Goal: Task Accomplishment & Management: Manage account settings

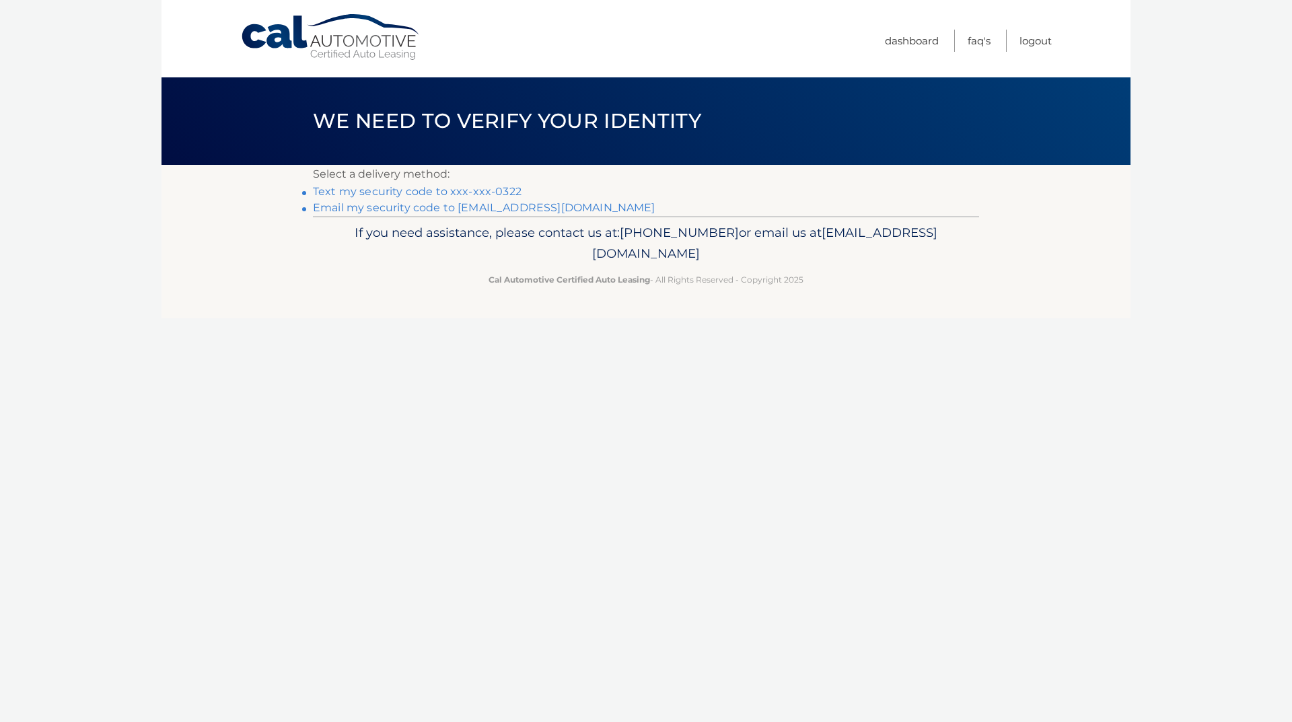
click at [490, 188] on link "Text my security code to xxx-xxx-0322" at bounding box center [417, 191] width 209 height 13
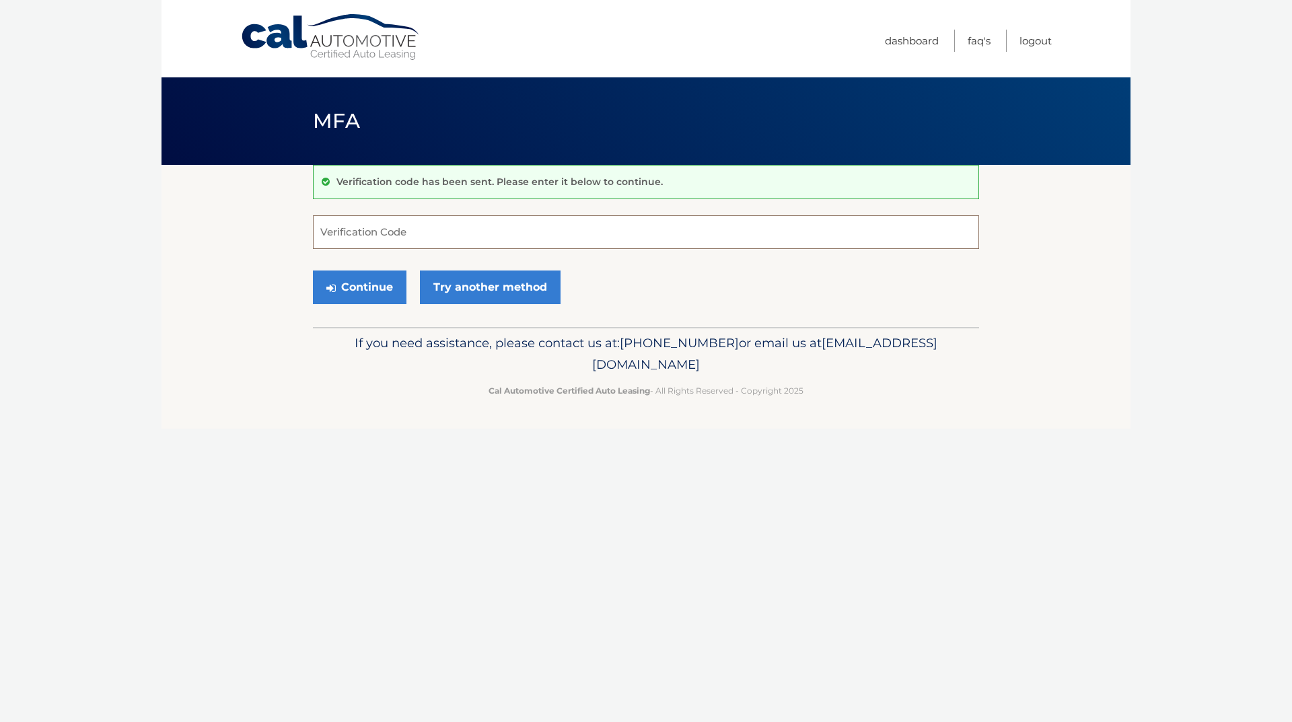
click at [452, 231] on input "Verification Code" at bounding box center [646, 232] width 666 height 34
type input "486017"
click at [363, 285] on button "Continue" at bounding box center [360, 287] width 94 height 34
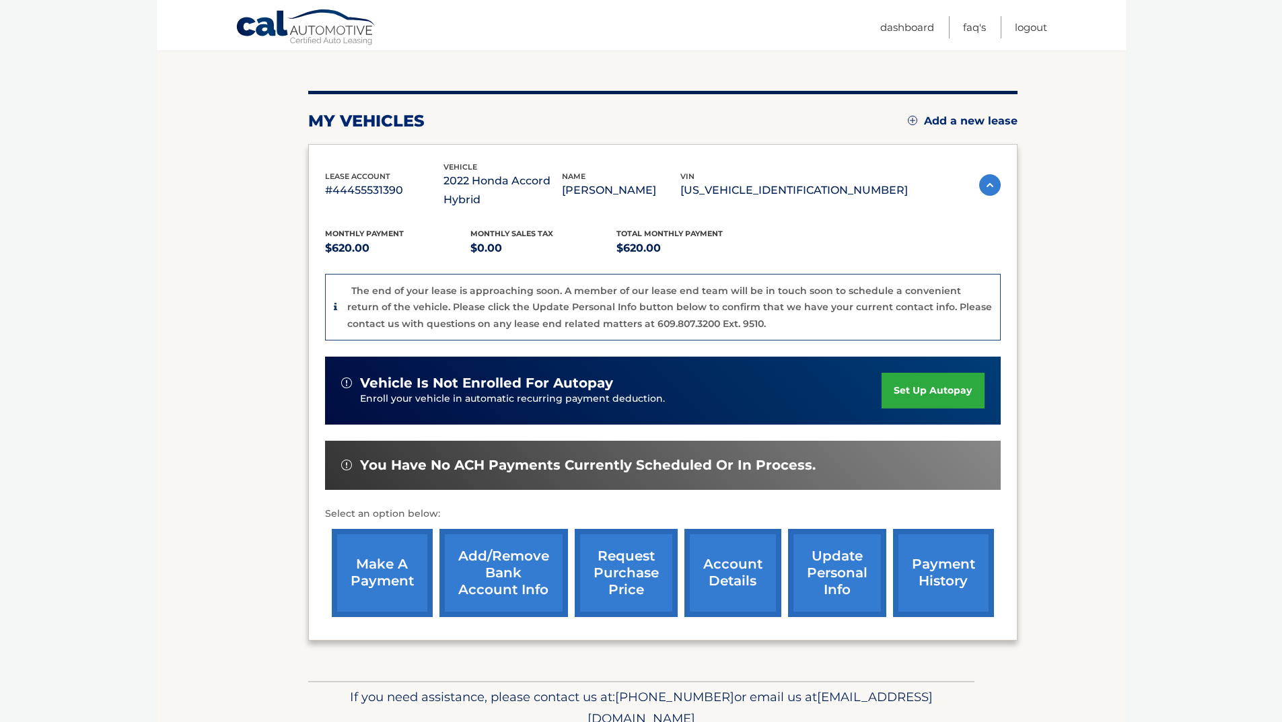
scroll to position [196, 0]
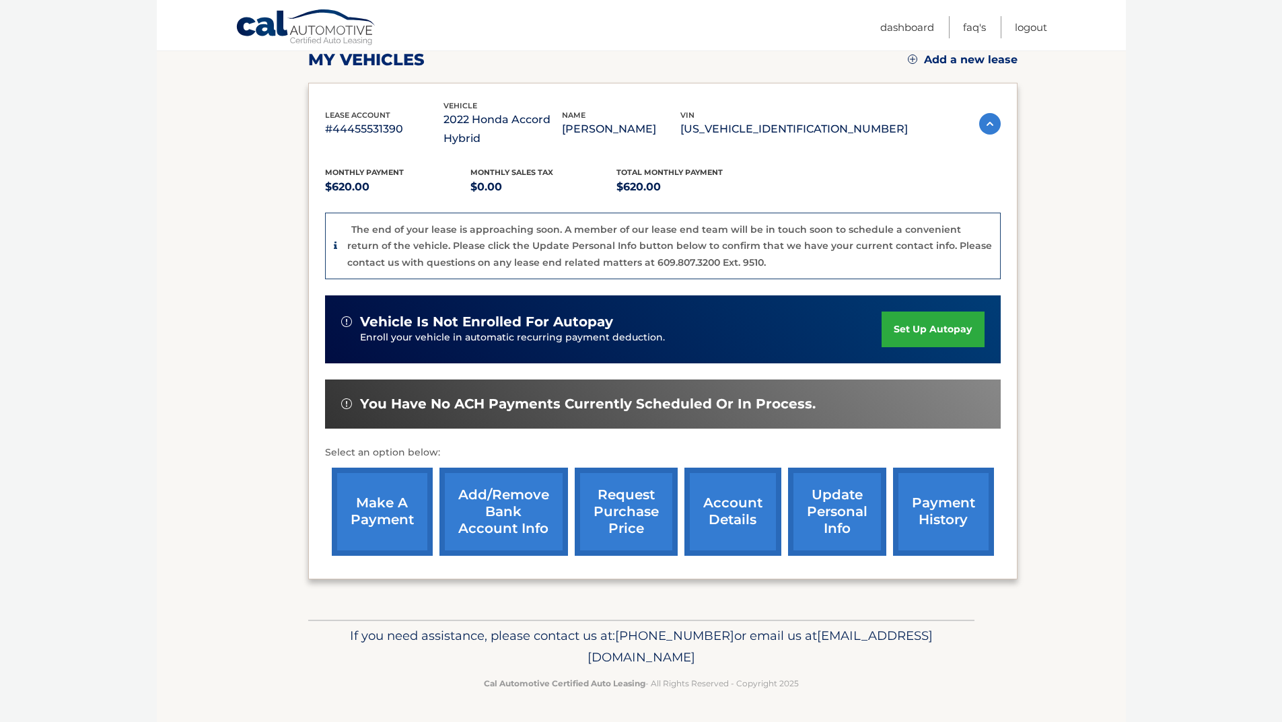
click at [924, 507] on link "payment history" at bounding box center [943, 512] width 101 height 88
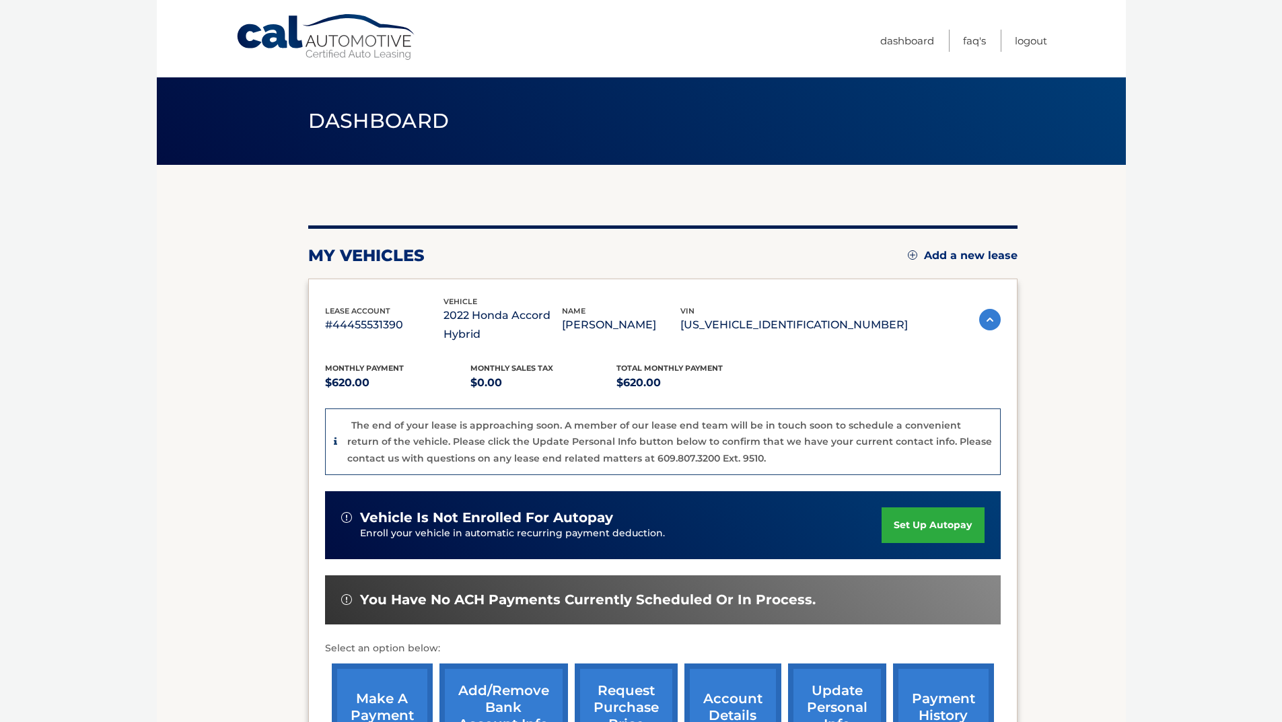
scroll to position [135, 0]
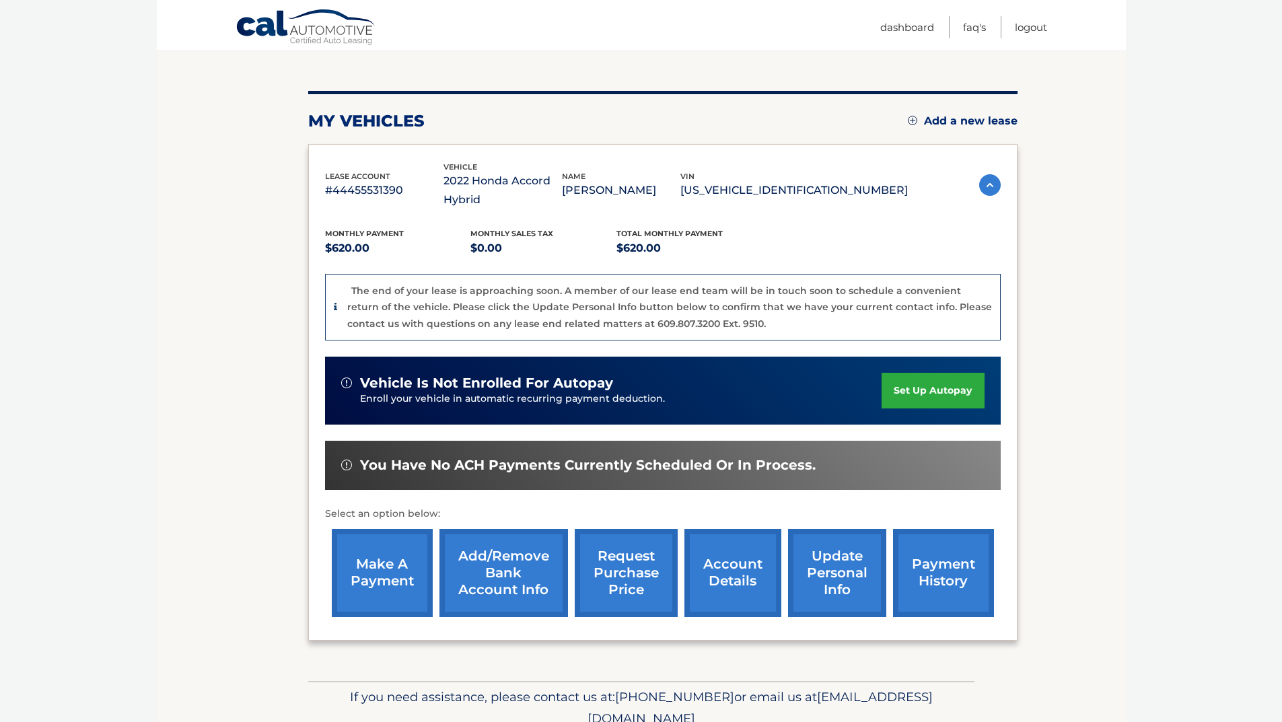
click at [846, 573] on link "update personal info" at bounding box center [837, 573] width 98 height 88
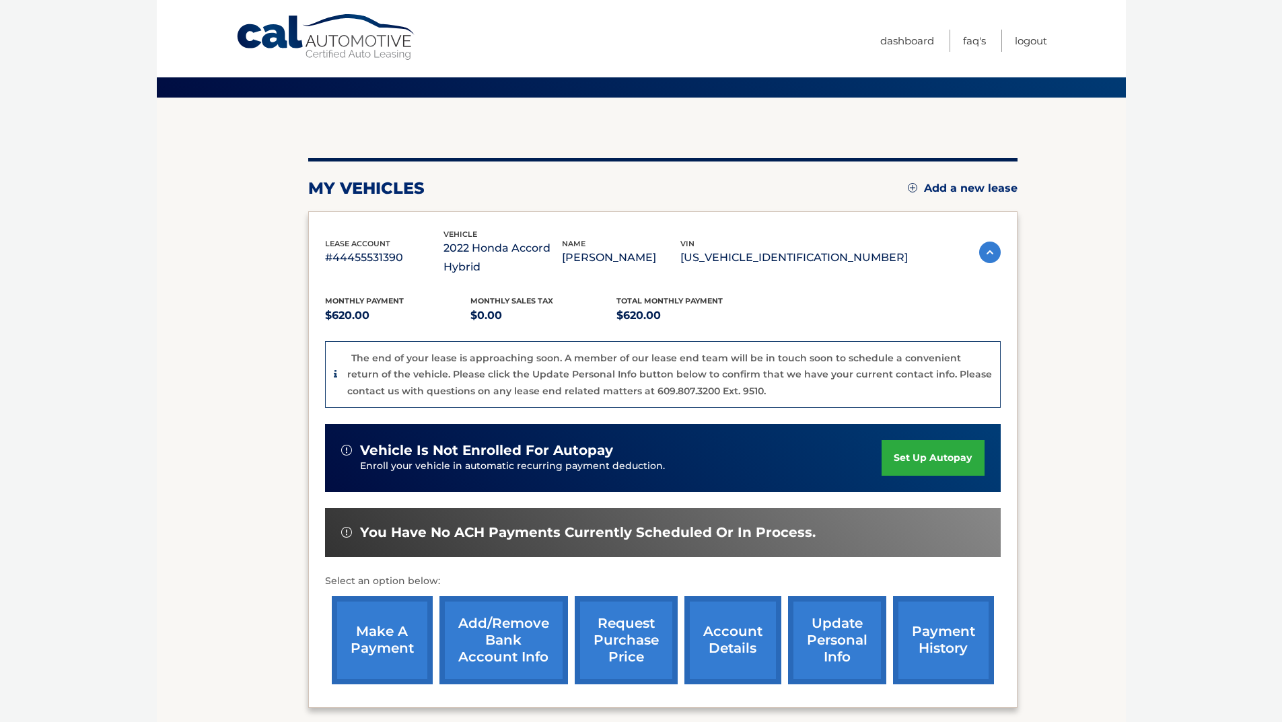
scroll to position [196, 0]
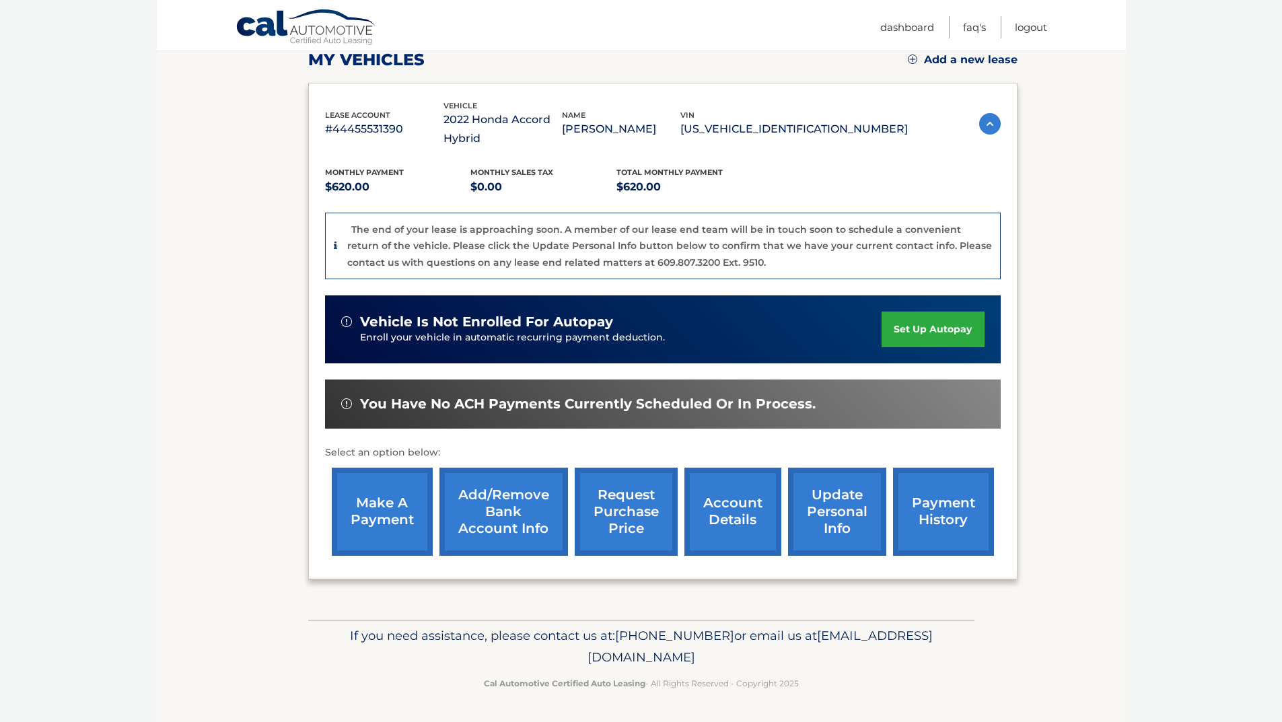
click at [723, 496] on link "account details" at bounding box center [732, 512] width 97 height 88
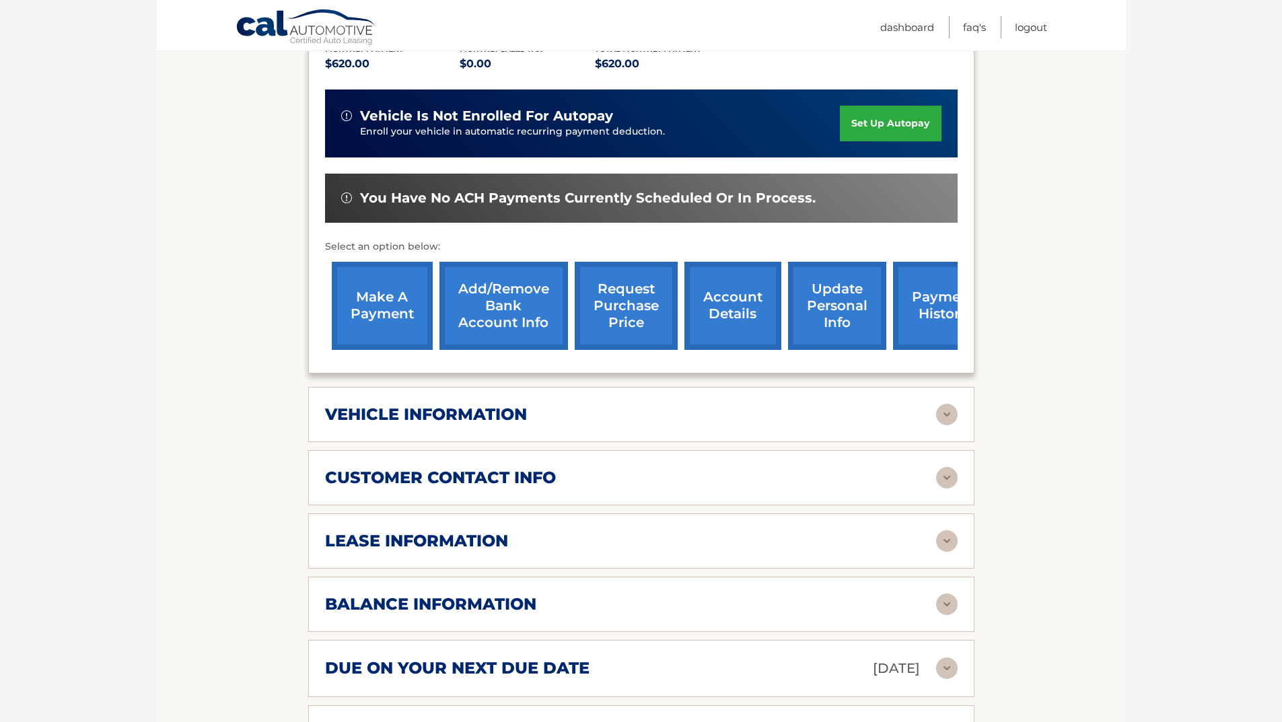
scroll to position [538, 0]
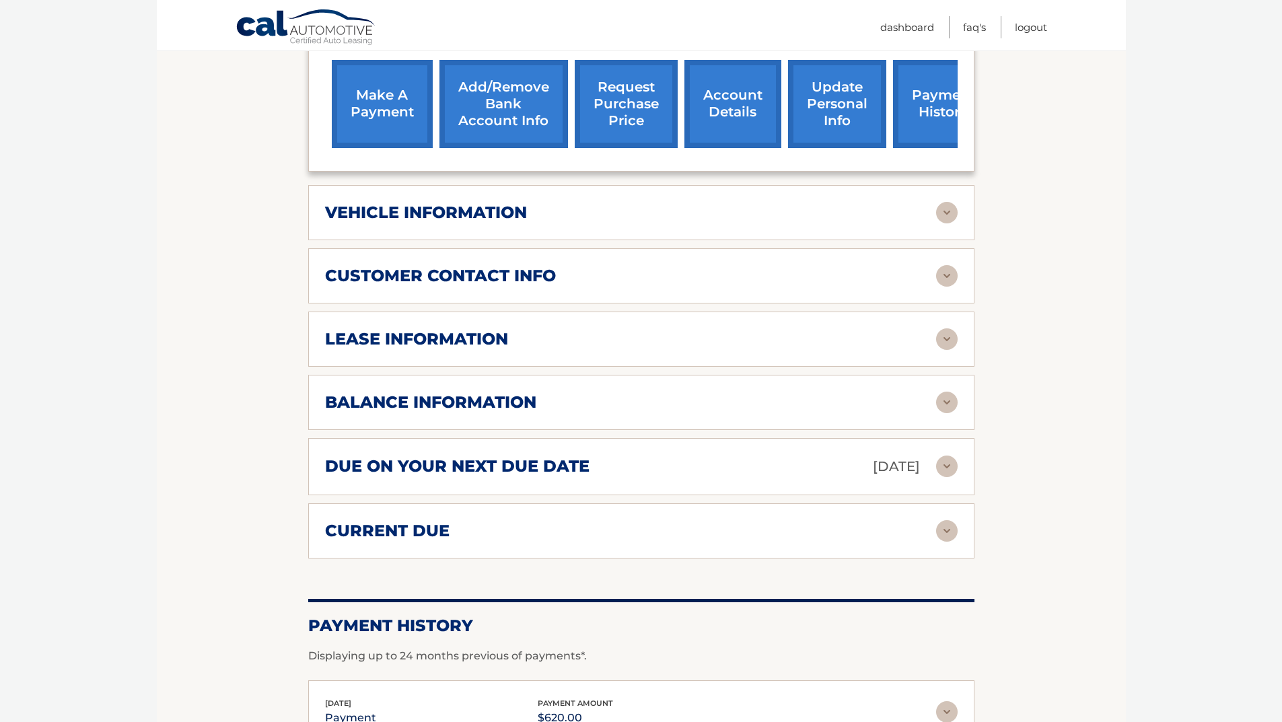
click at [855, 208] on div "vehicle information" at bounding box center [630, 212] width 611 height 20
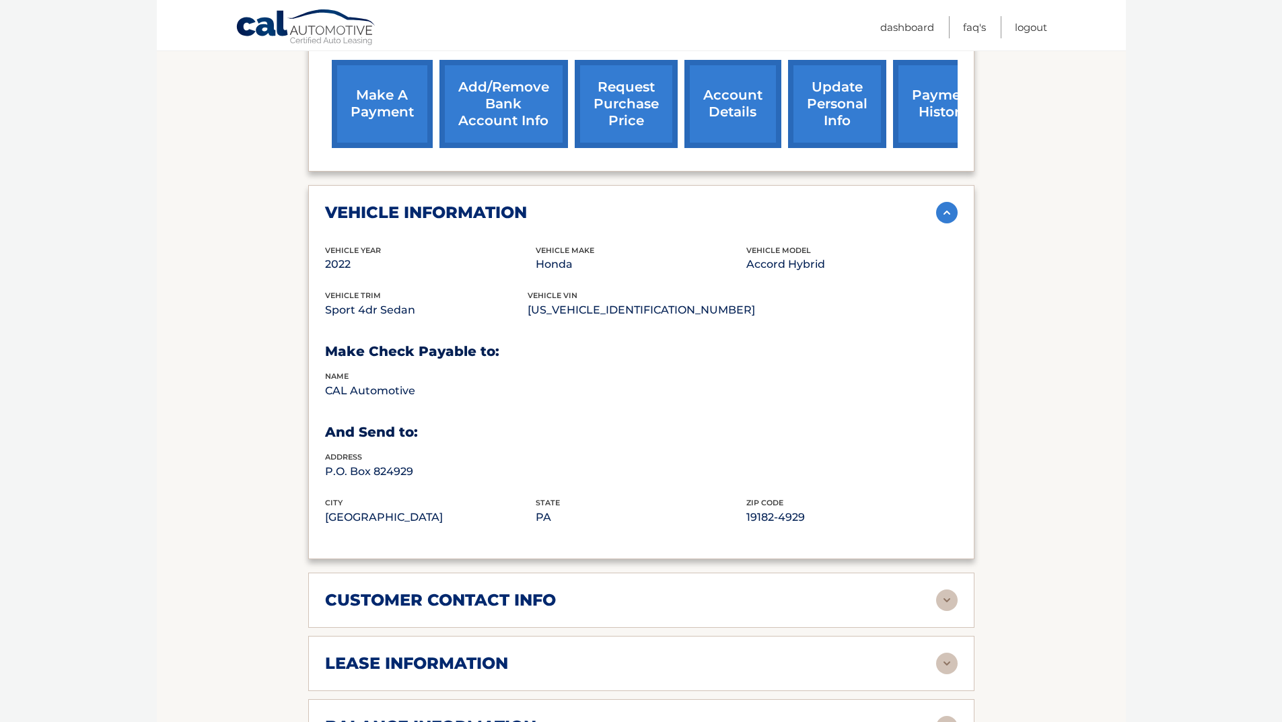
click at [1023, 230] on section "Account Details | #44455531390 Back to Dashboard Manage Your Lease lease accoun…" at bounding box center [641, 399] width 969 height 1545
click at [949, 211] on img at bounding box center [947, 213] width 22 height 22
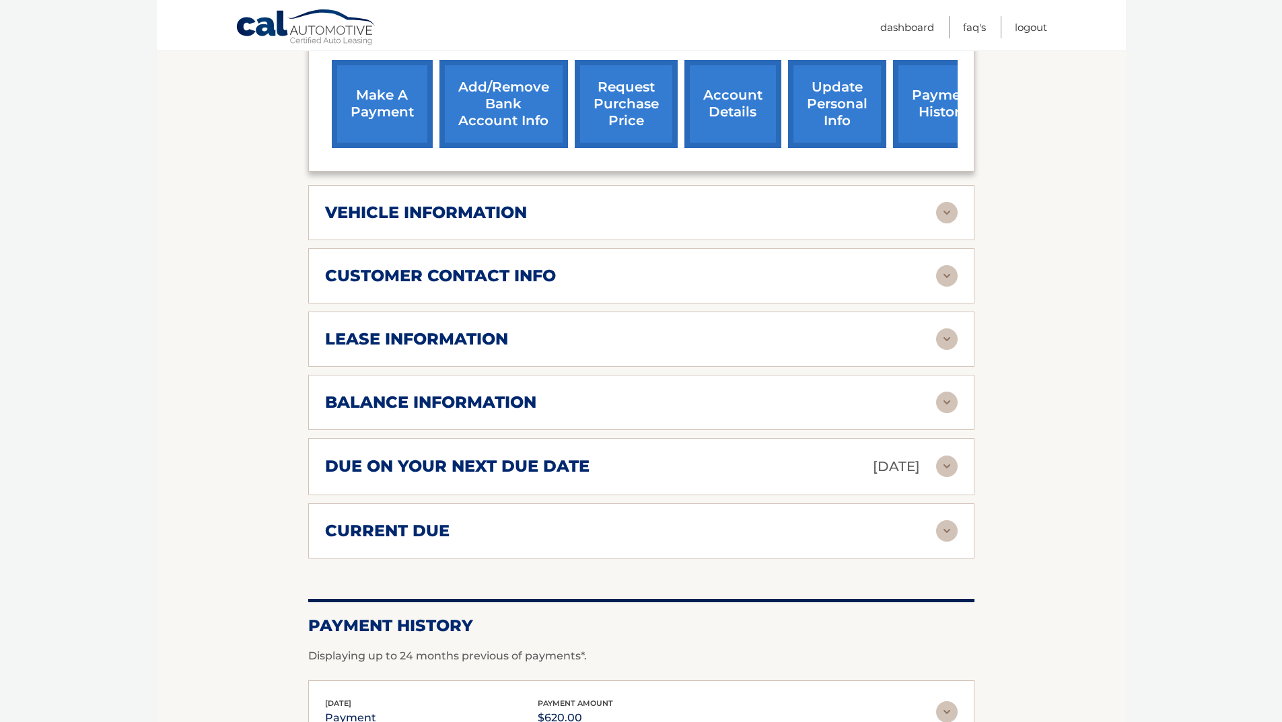
click at [945, 279] on img at bounding box center [947, 276] width 22 height 22
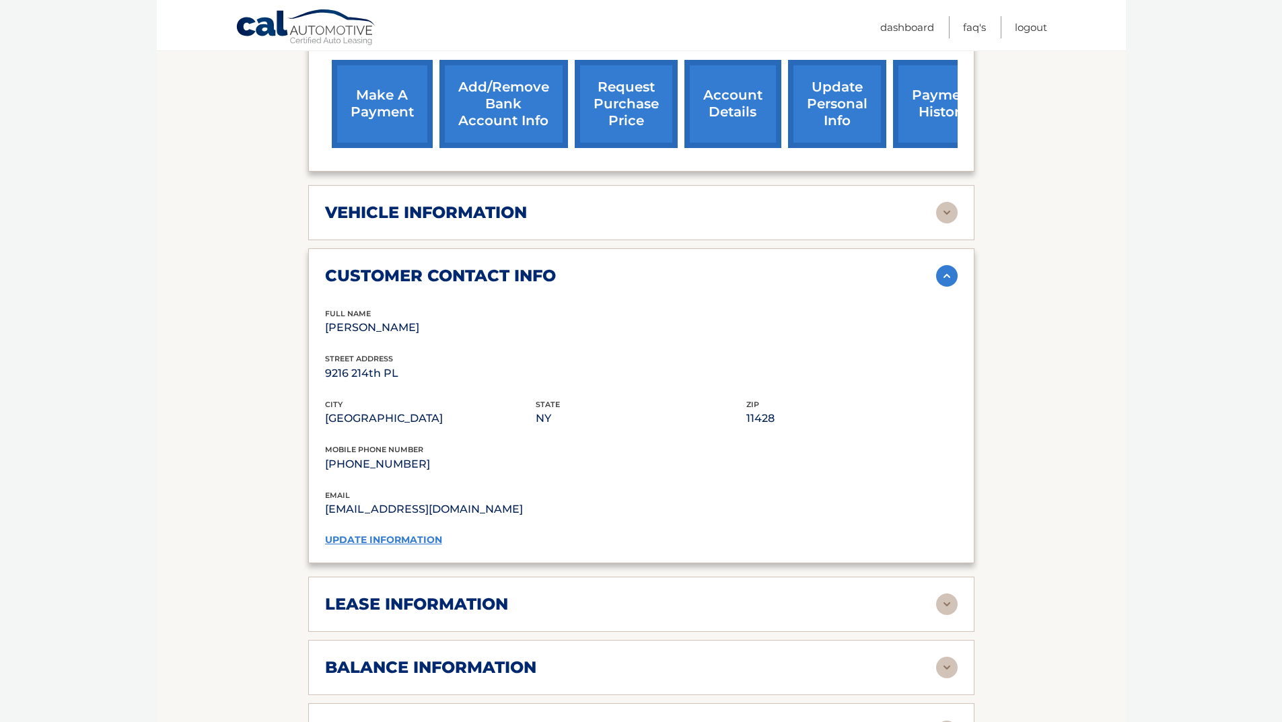
click at [945, 279] on img at bounding box center [947, 276] width 22 height 22
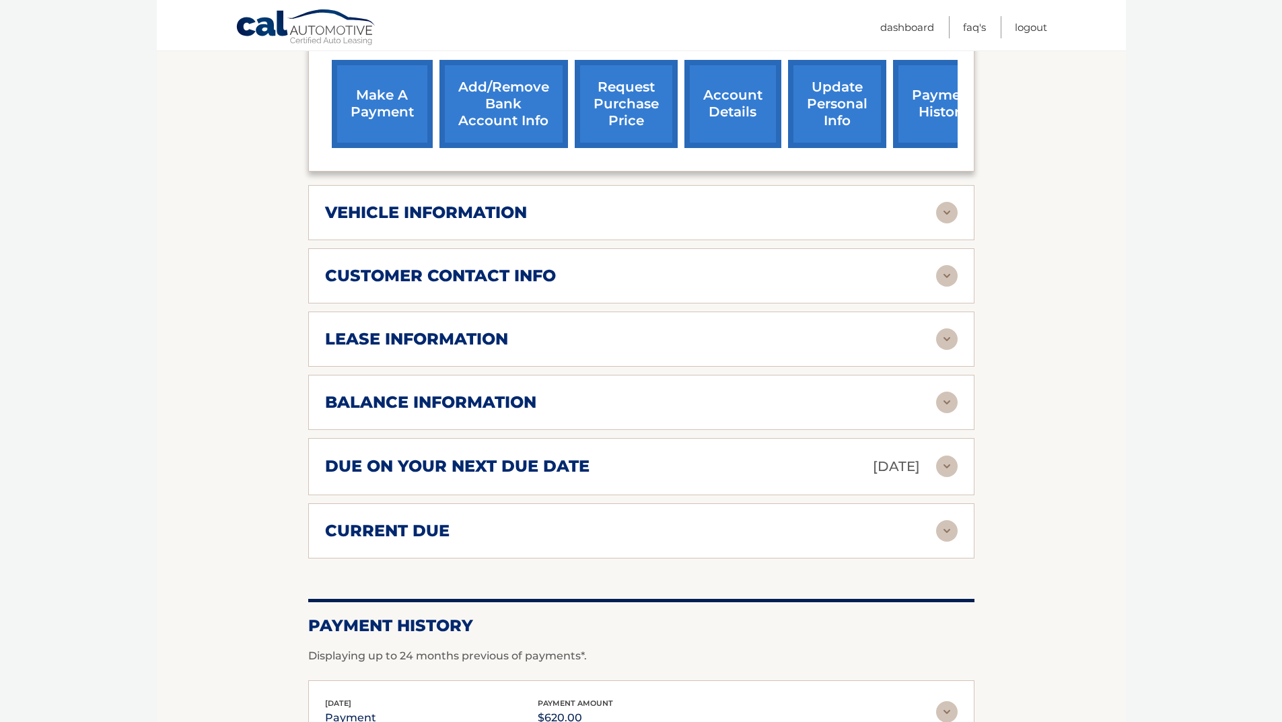
click at [944, 339] on img at bounding box center [947, 339] width 22 height 22
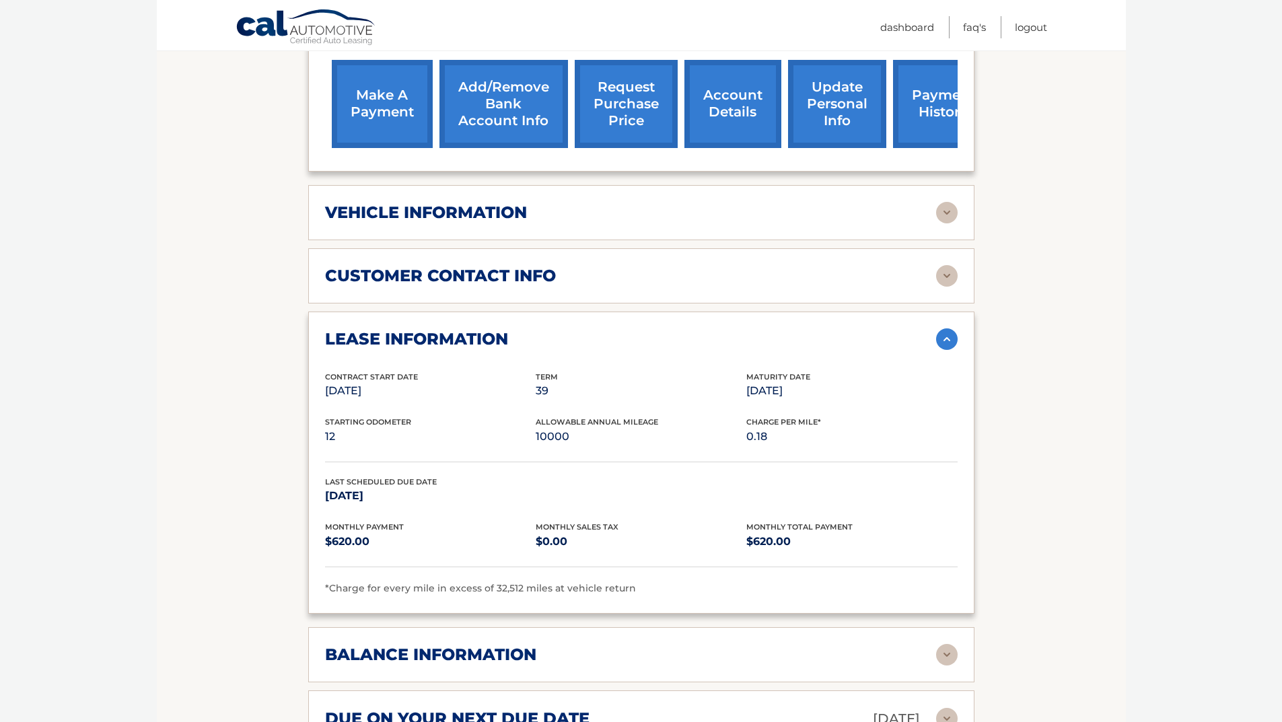
scroll to position [807, 0]
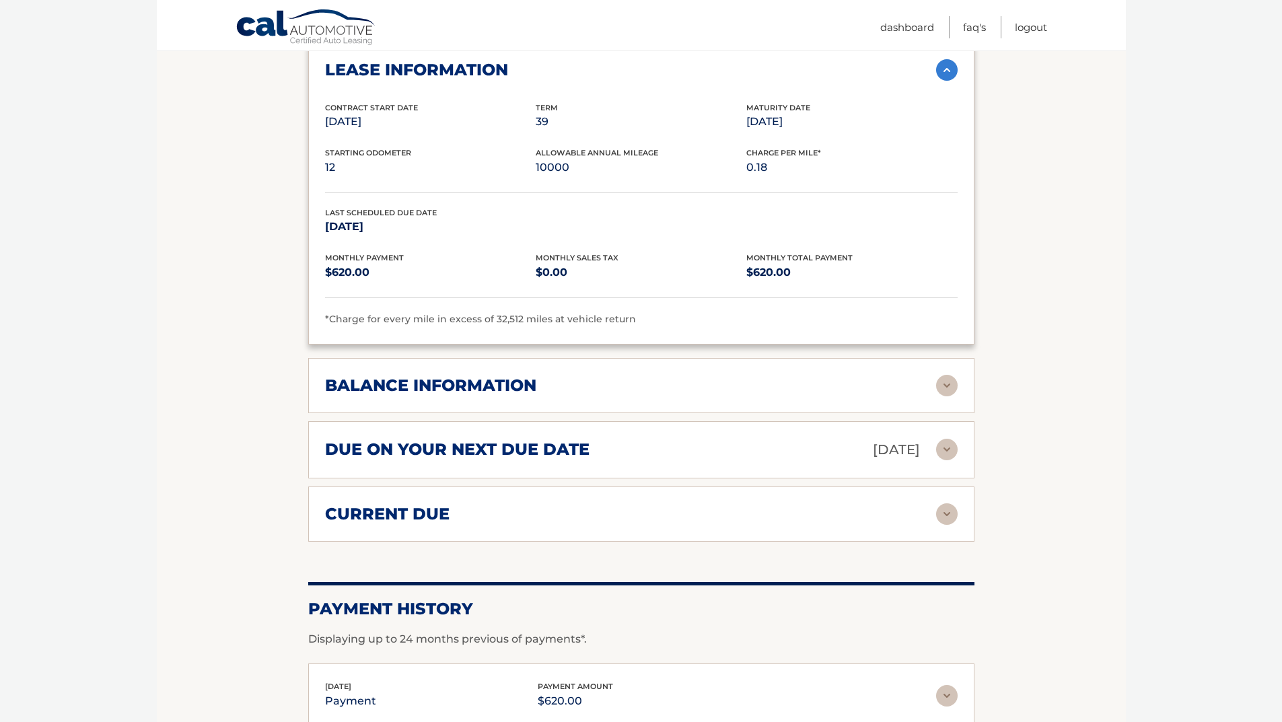
click at [939, 383] on img at bounding box center [947, 386] width 22 height 22
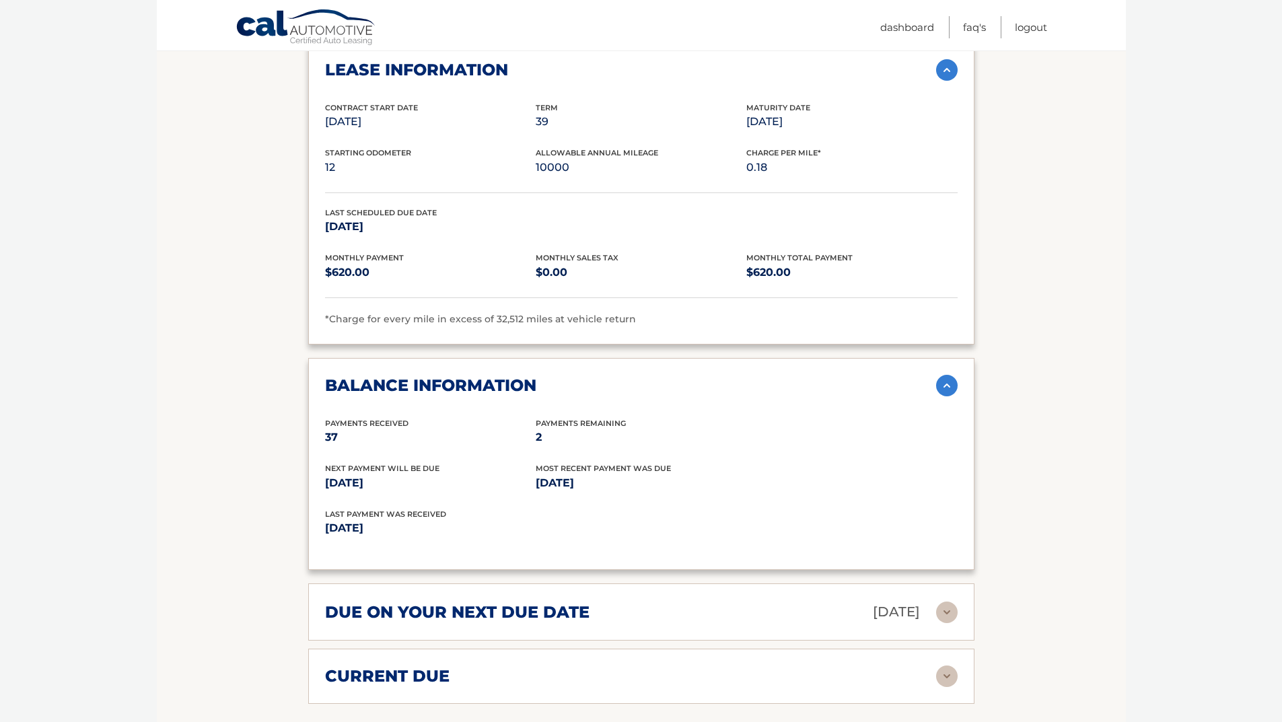
scroll to position [942, 0]
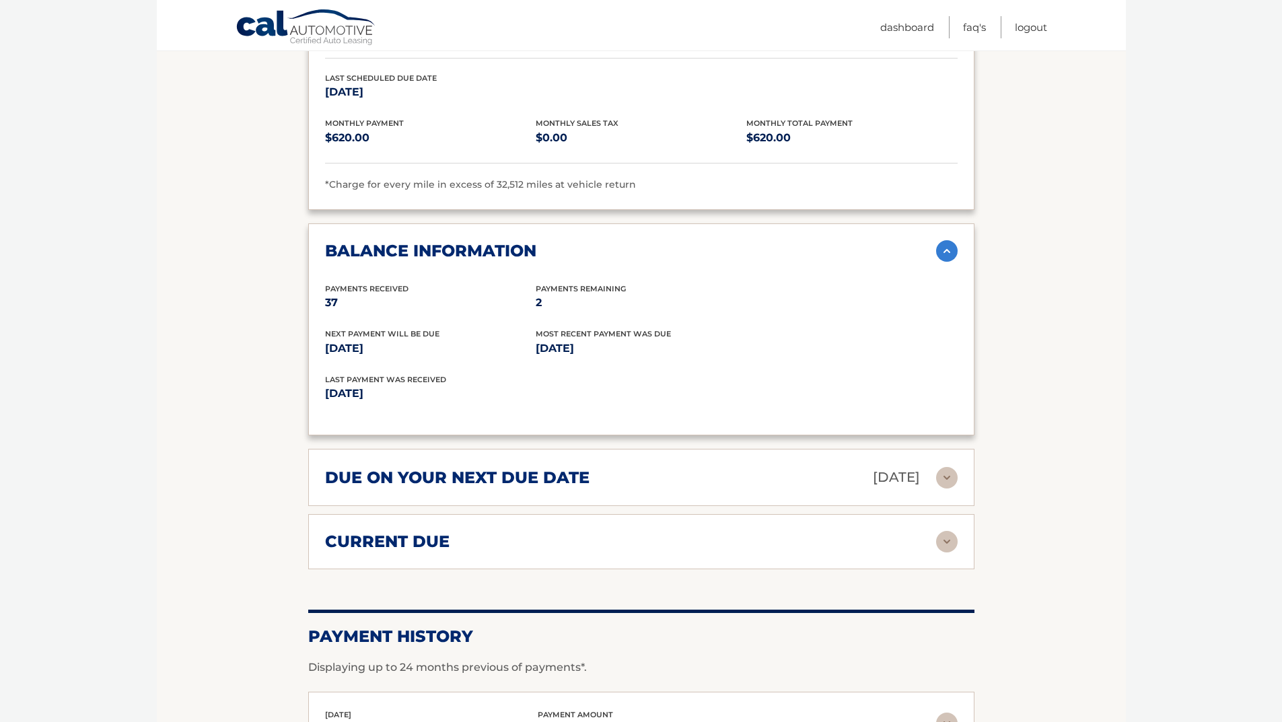
click at [951, 474] on img at bounding box center [947, 478] width 22 height 22
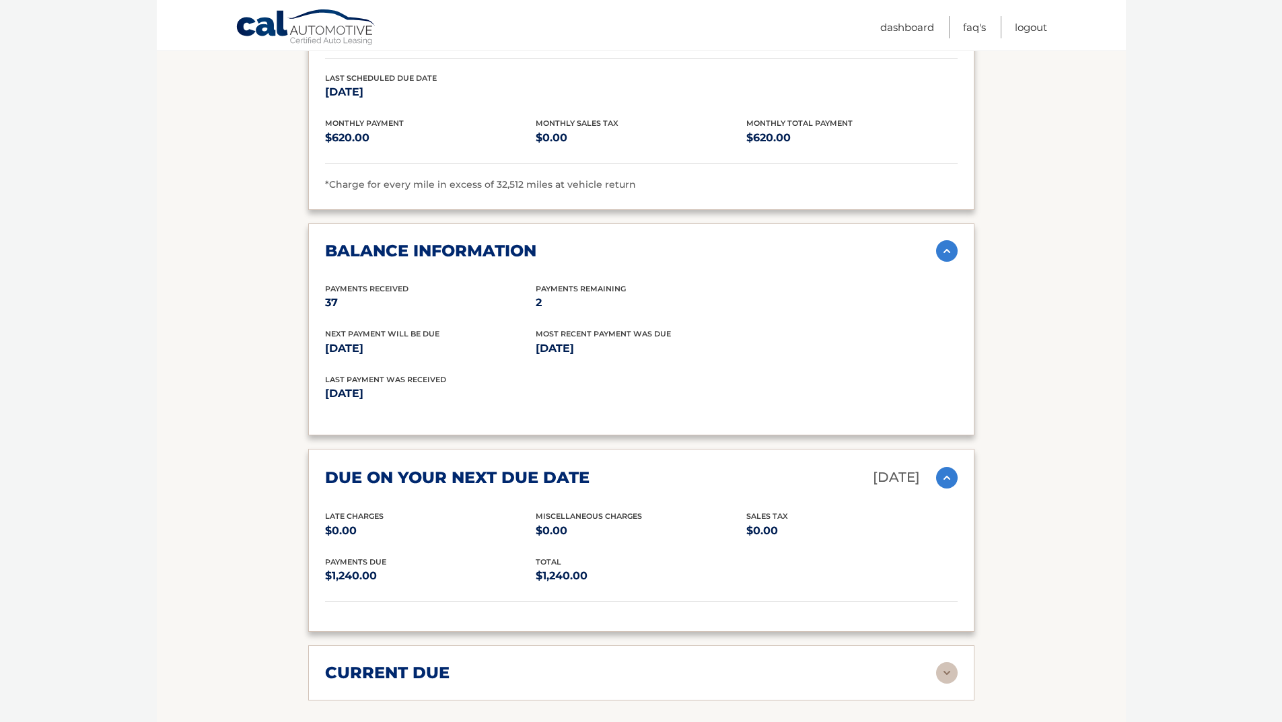
scroll to position [1211, 0]
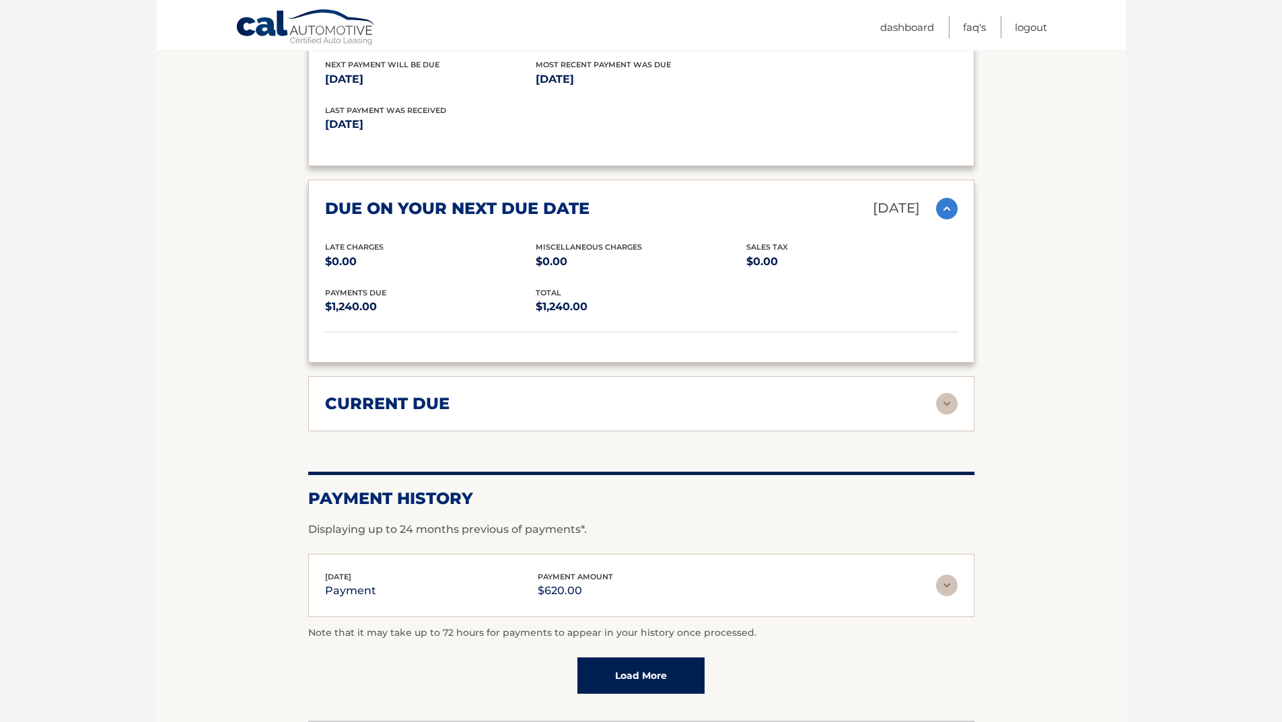
click at [936, 405] on img at bounding box center [947, 404] width 22 height 22
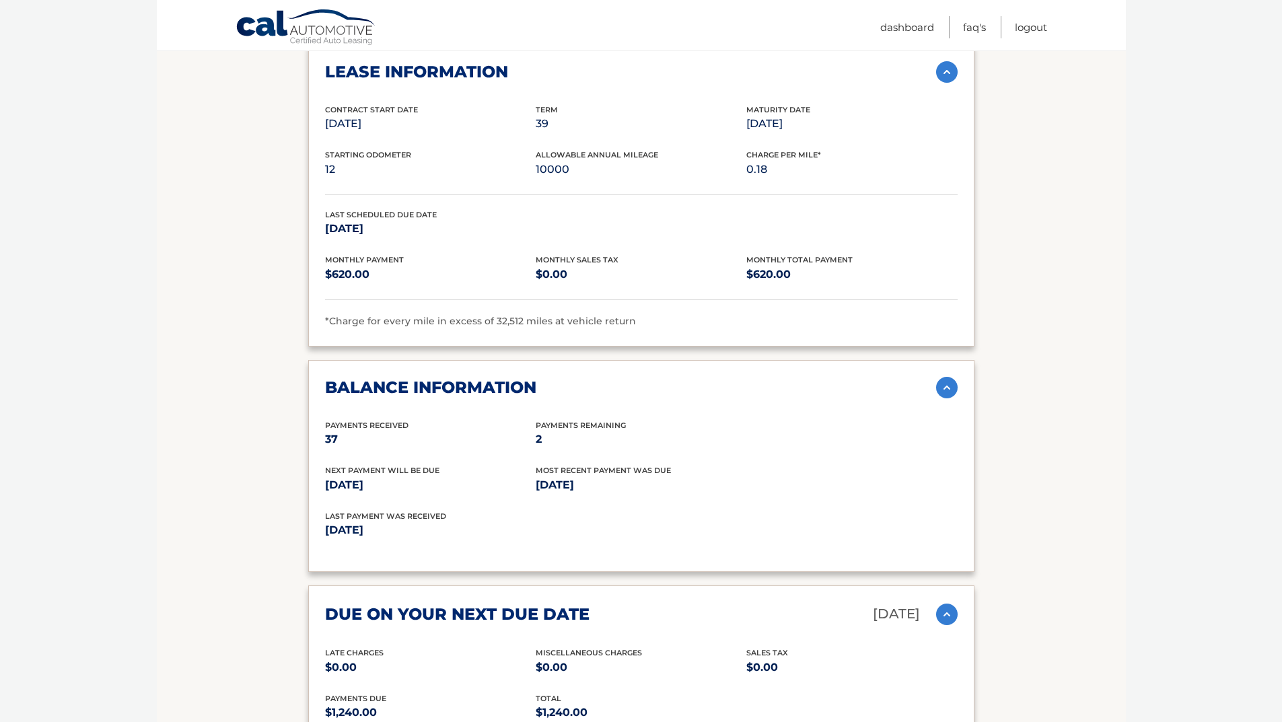
scroll to position [536, 0]
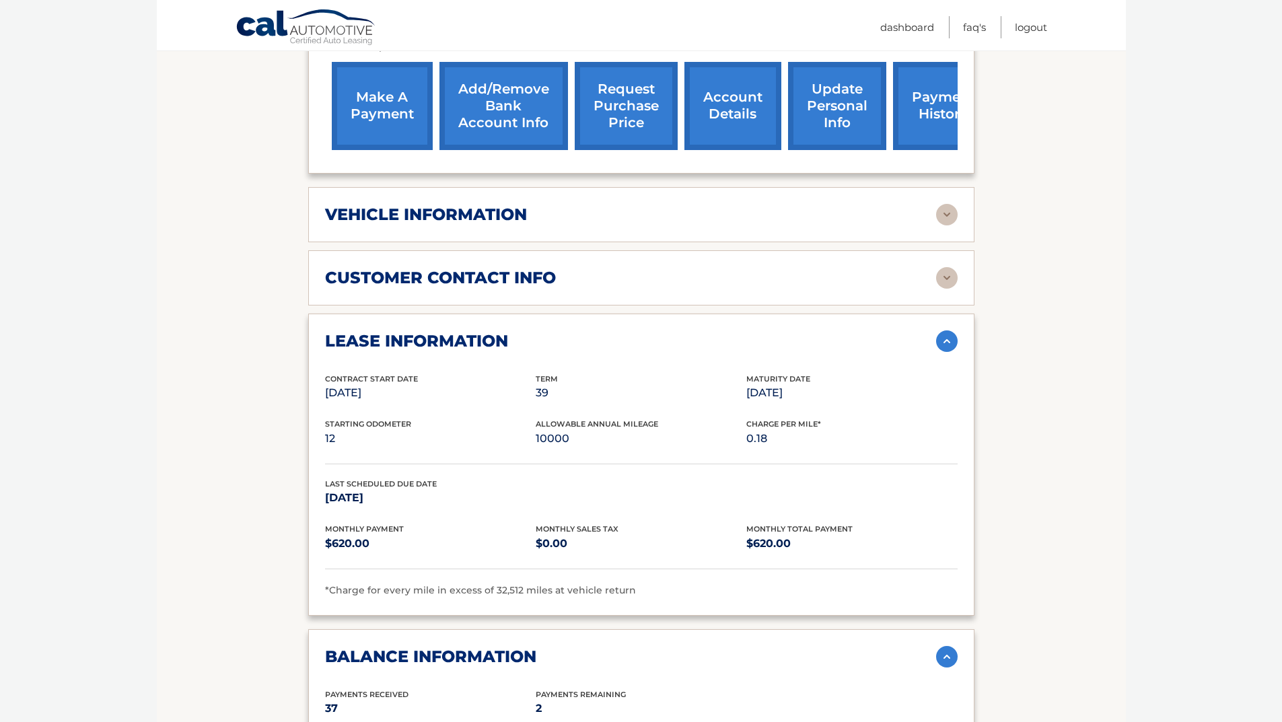
click at [638, 119] on link "request purchase price" at bounding box center [626, 106] width 103 height 88
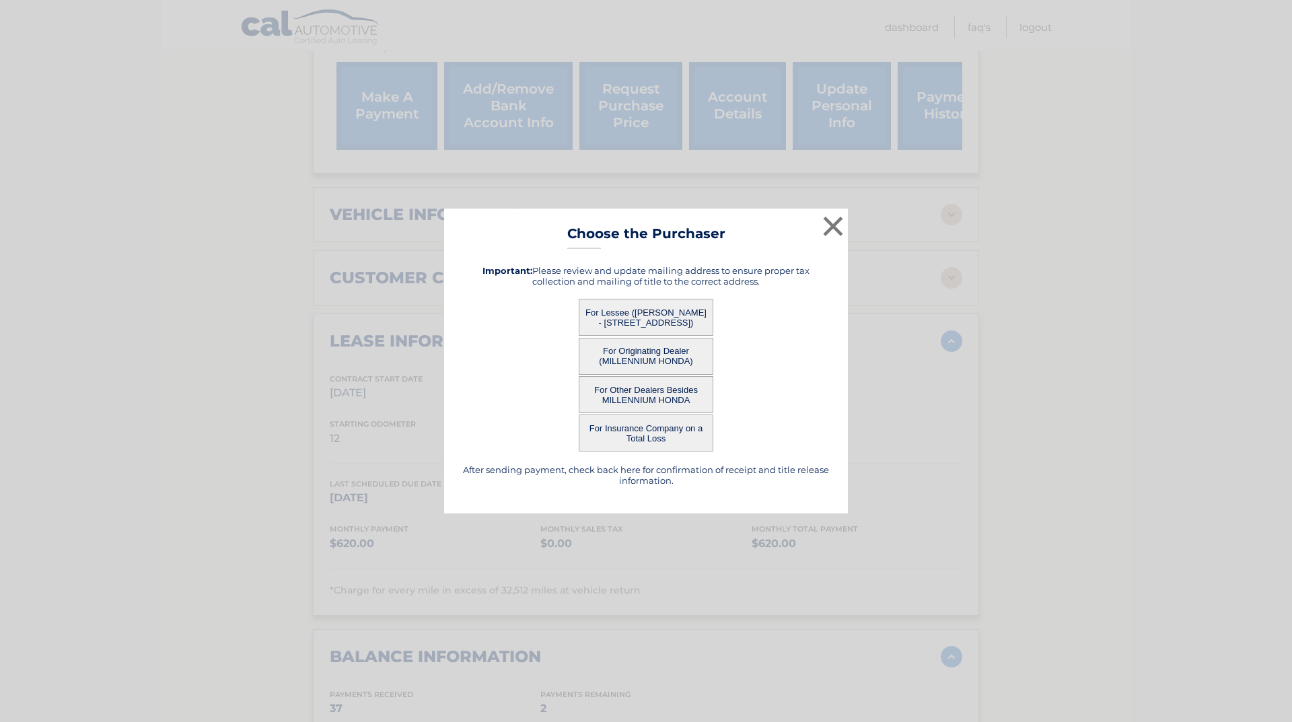
click at [663, 354] on button "For Originating Dealer (MILLENNIUM HONDA)" at bounding box center [646, 356] width 135 height 37
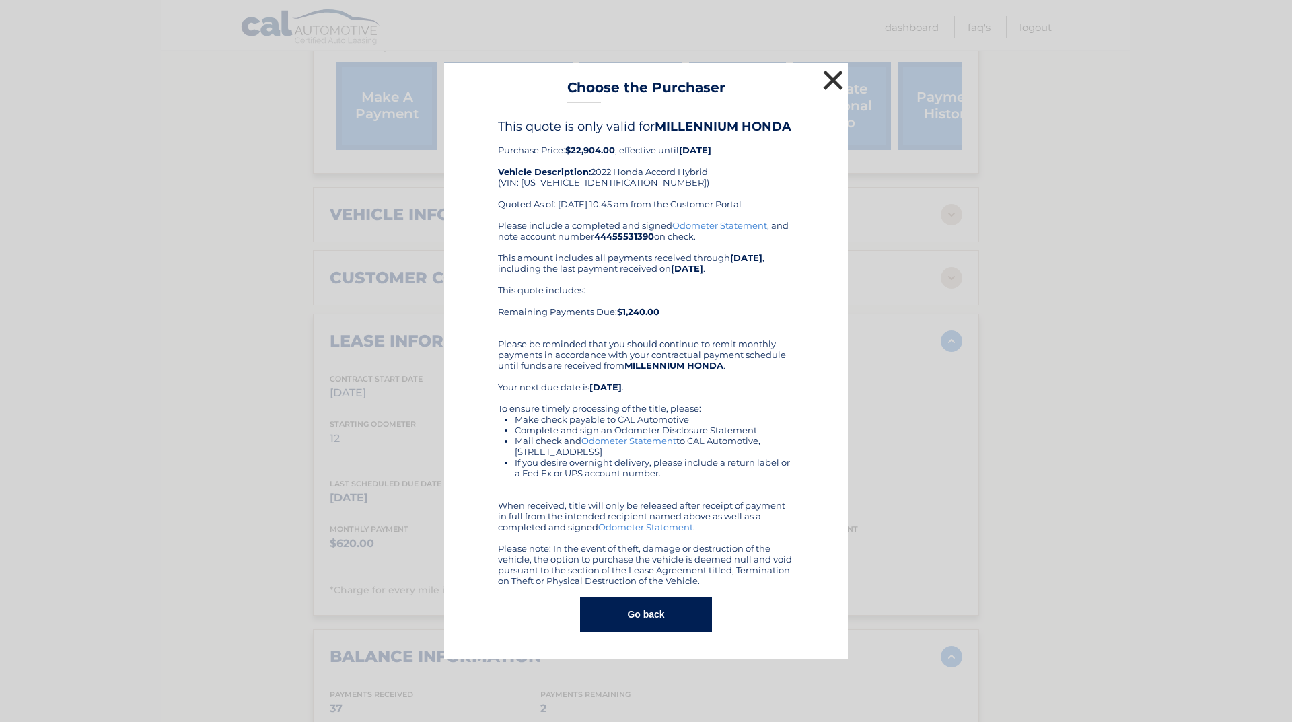
click at [833, 76] on button "×" at bounding box center [832, 80] width 27 height 27
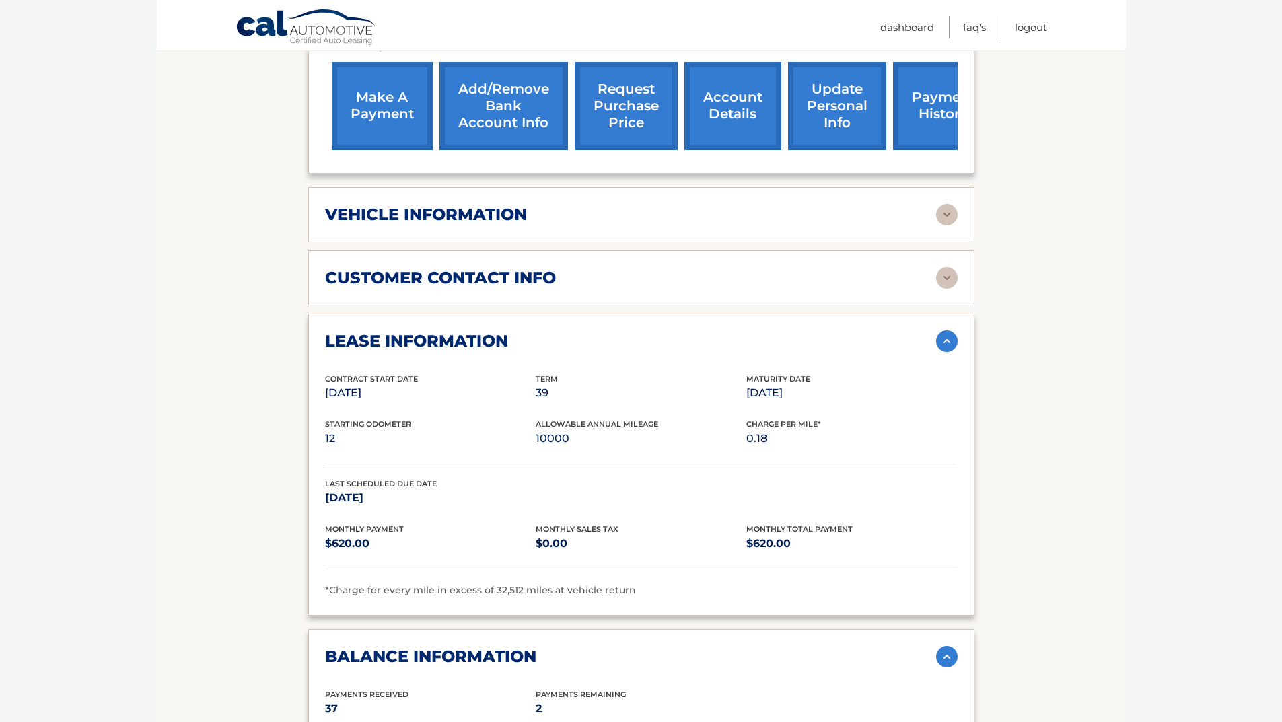
click at [617, 109] on link "request purchase price" at bounding box center [626, 106] width 103 height 88
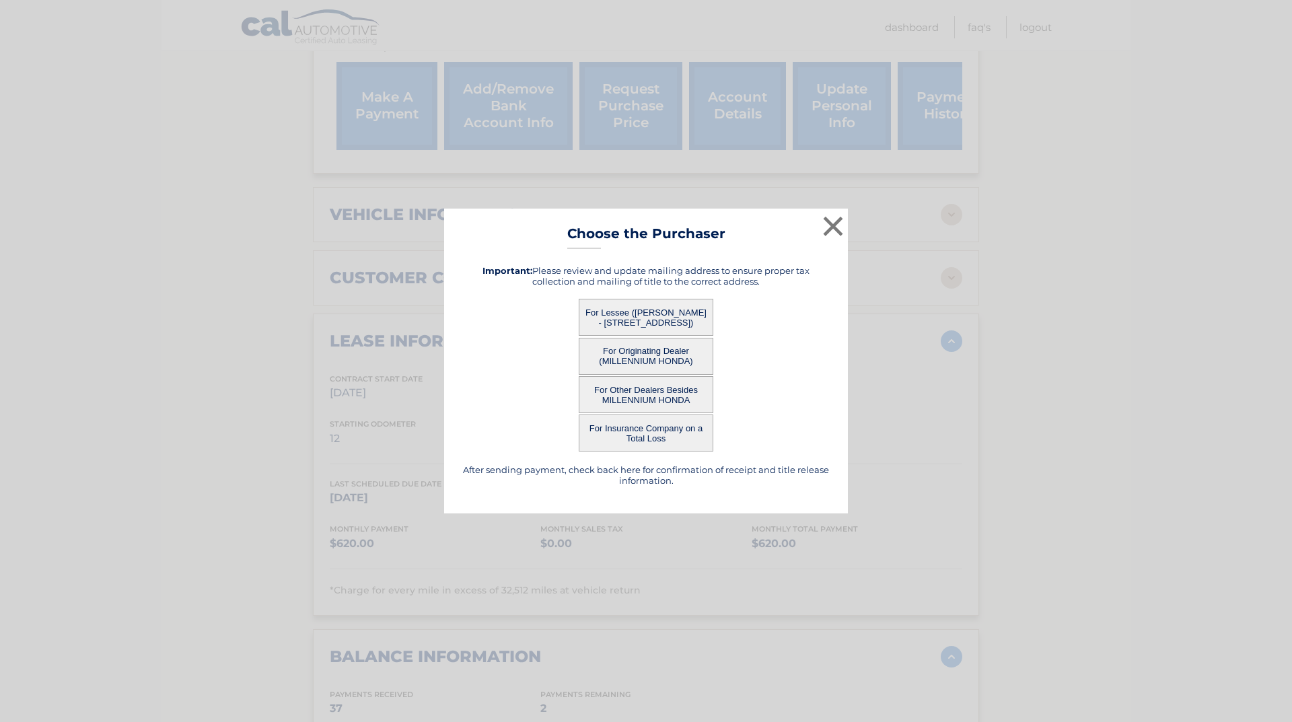
click at [650, 318] on button "For Lessee ([PERSON_NAME] - [STREET_ADDRESS])" at bounding box center [646, 317] width 135 height 37
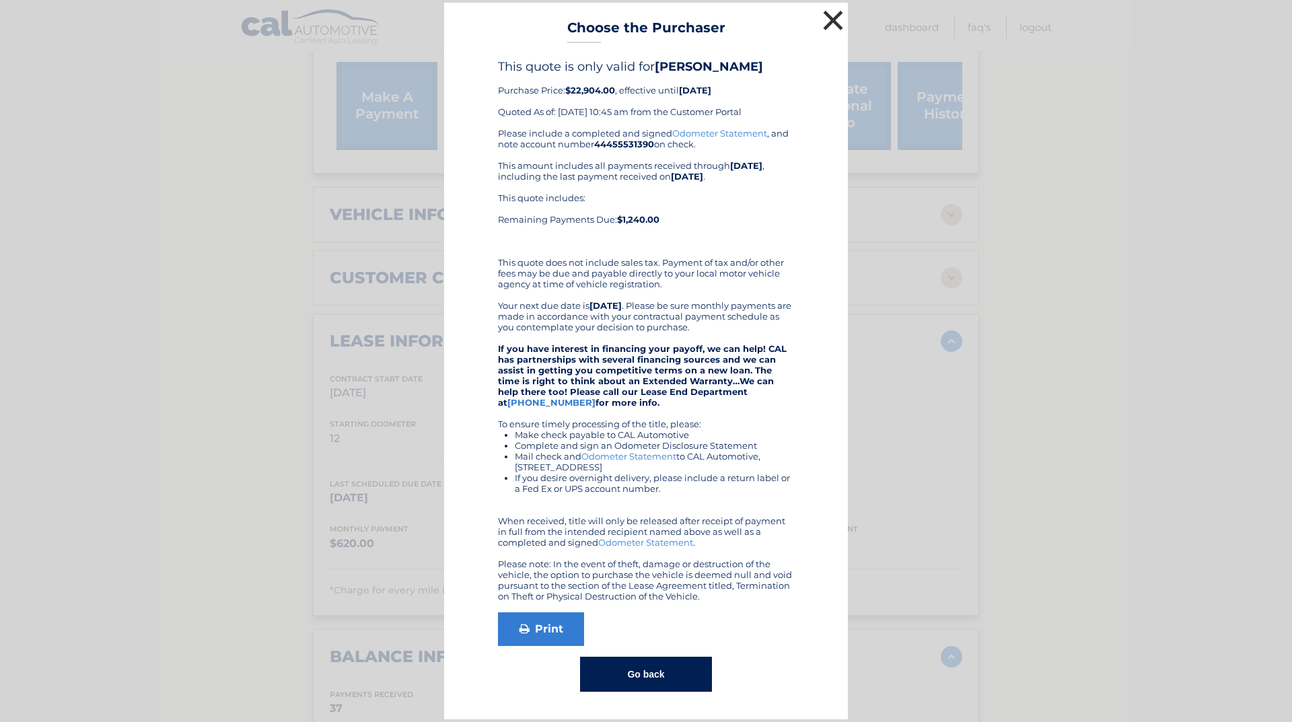
click at [832, 20] on button "×" at bounding box center [832, 20] width 27 height 27
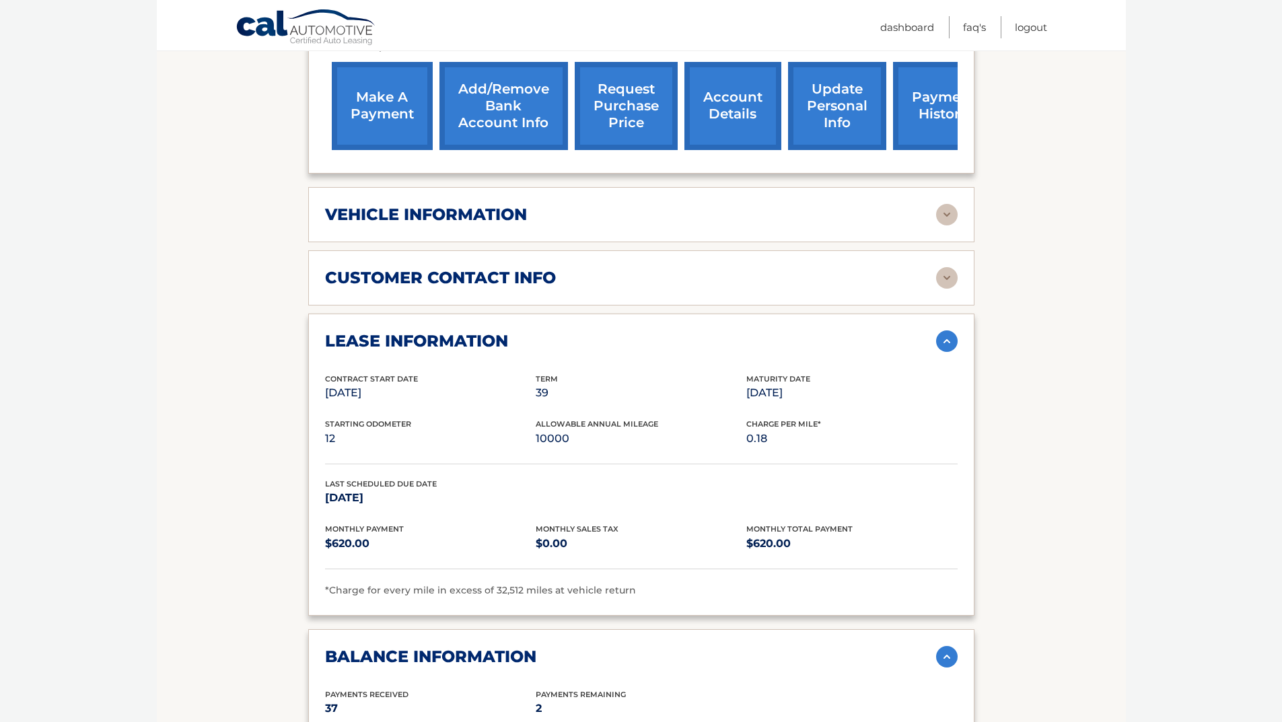
click at [628, 98] on link "request purchase price" at bounding box center [626, 106] width 103 height 88
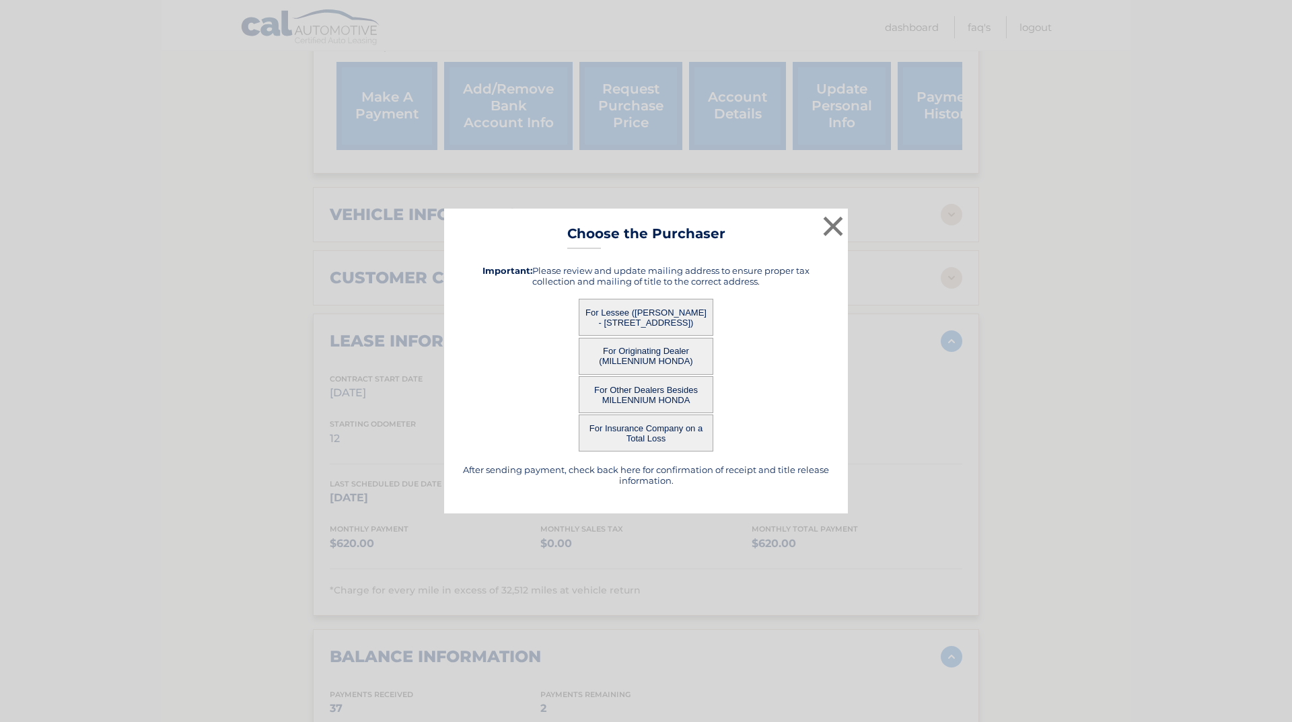
click at [673, 396] on button "For Other Dealers Besides MILLENNIUM HONDA" at bounding box center [646, 394] width 135 height 37
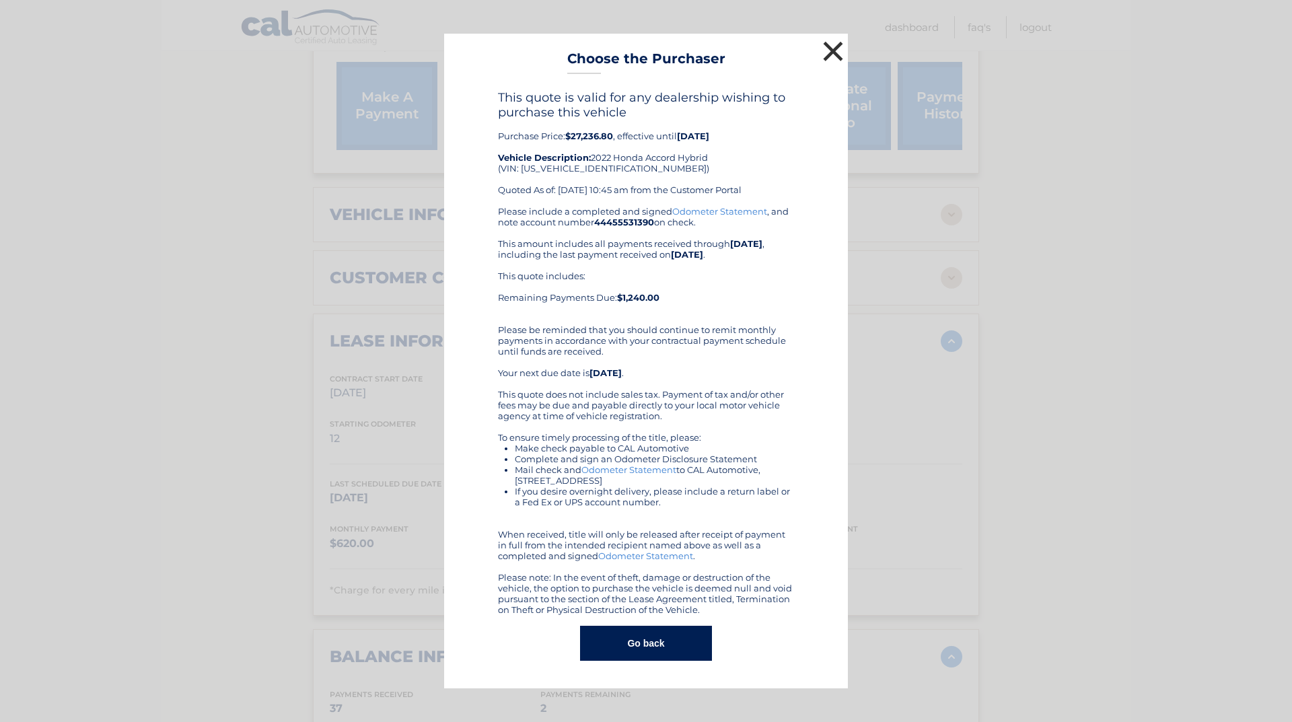
click at [835, 44] on button "×" at bounding box center [832, 51] width 27 height 27
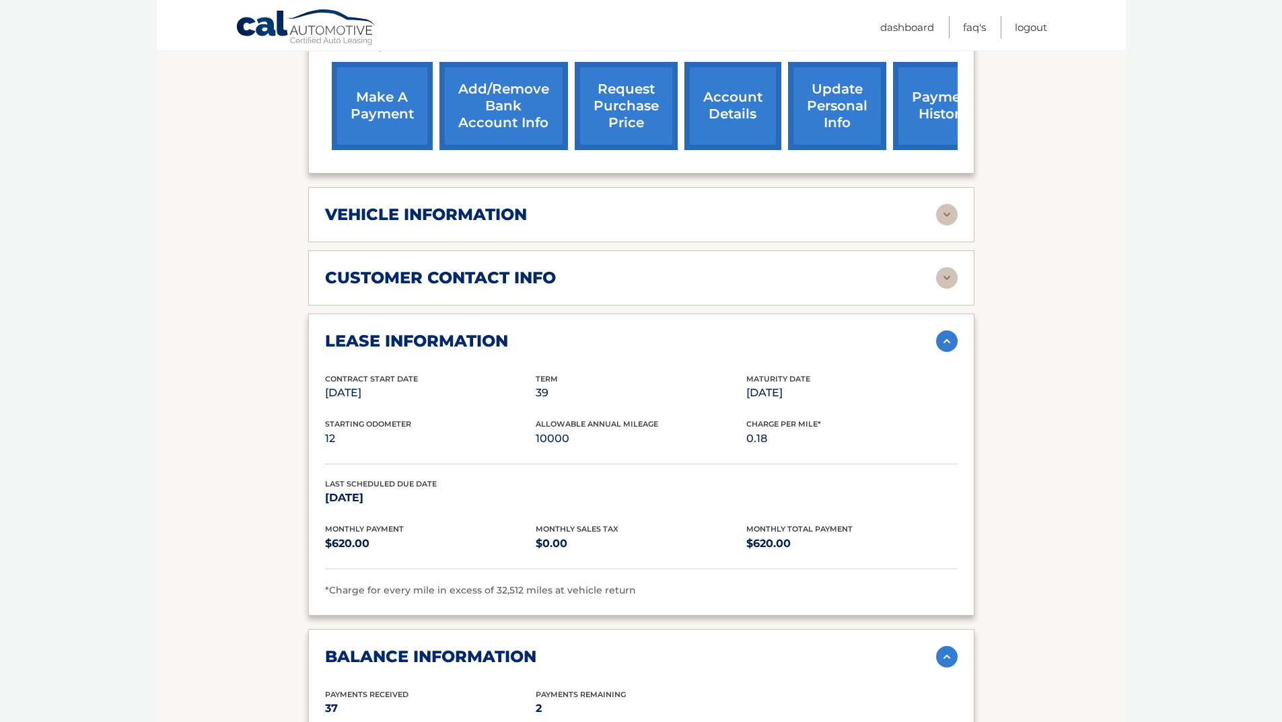
click at [640, 103] on link "request purchase price" at bounding box center [626, 106] width 103 height 88
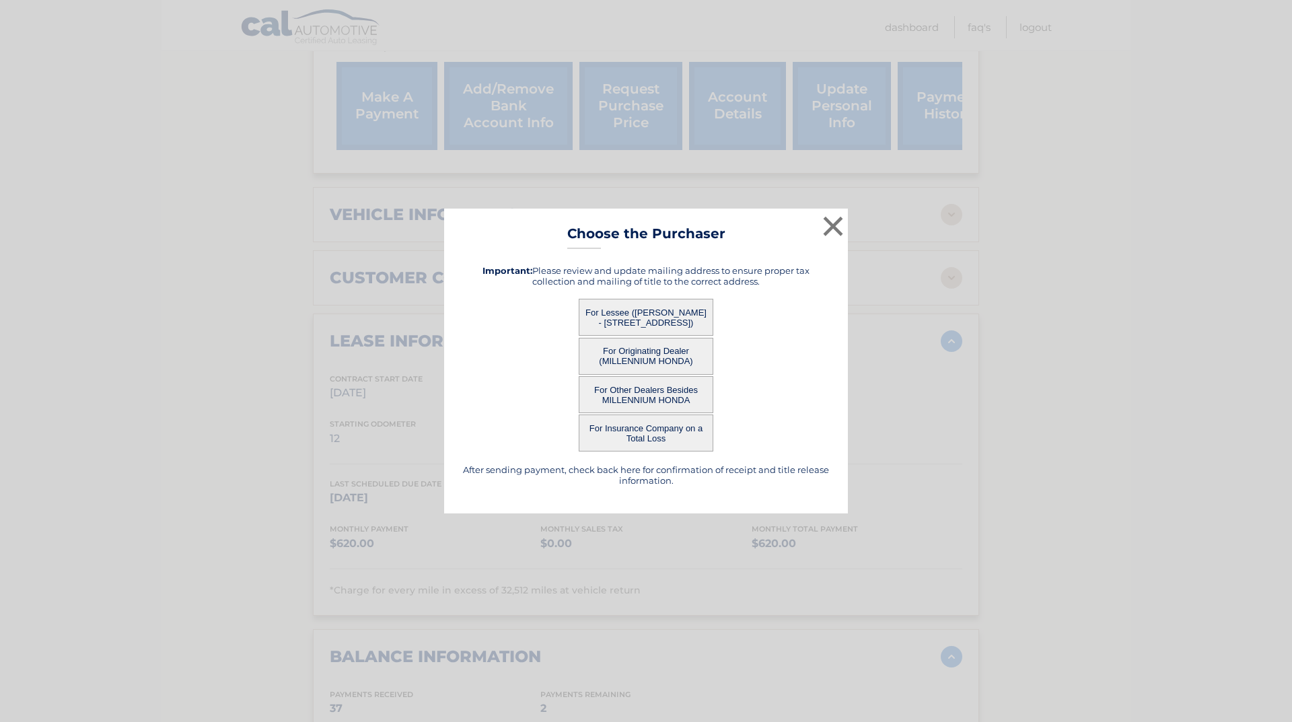
click at [655, 428] on button "For Insurance Company on a Total Loss" at bounding box center [646, 432] width 135 height 37
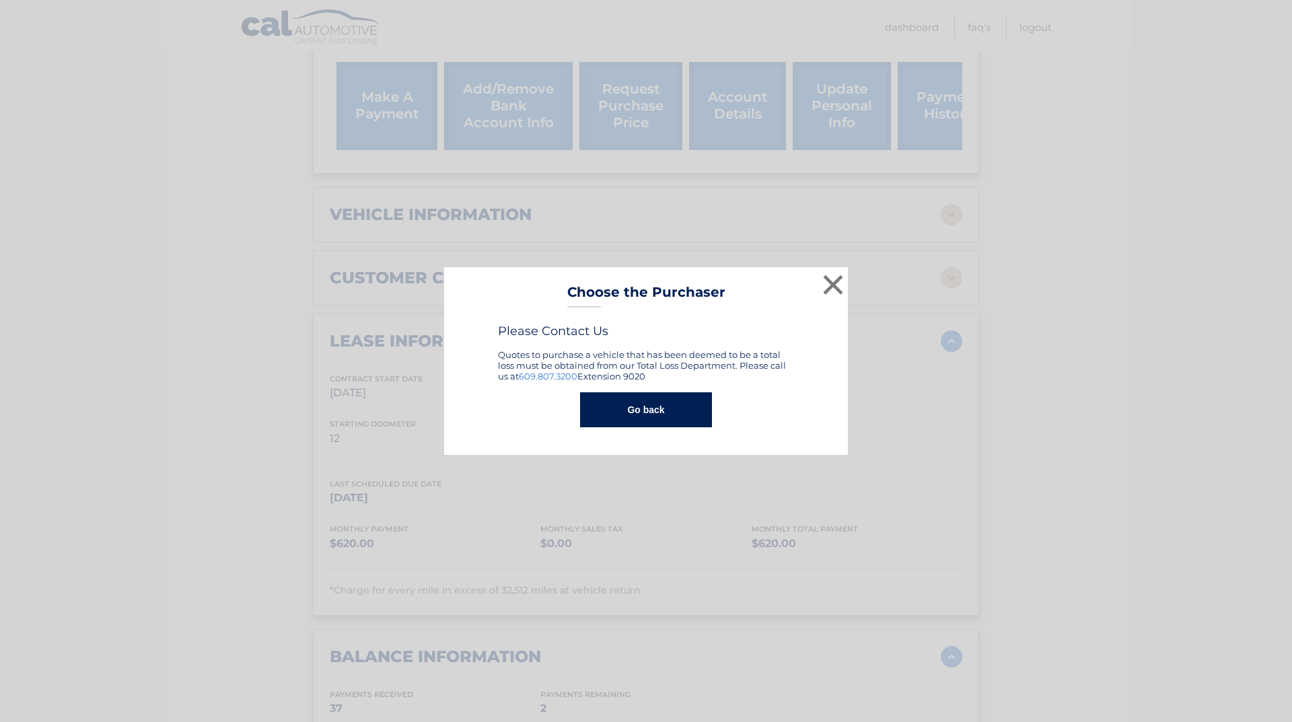
click at [664, 403] on button "Go back" at bounding box center [645, 409] width 131 height 35
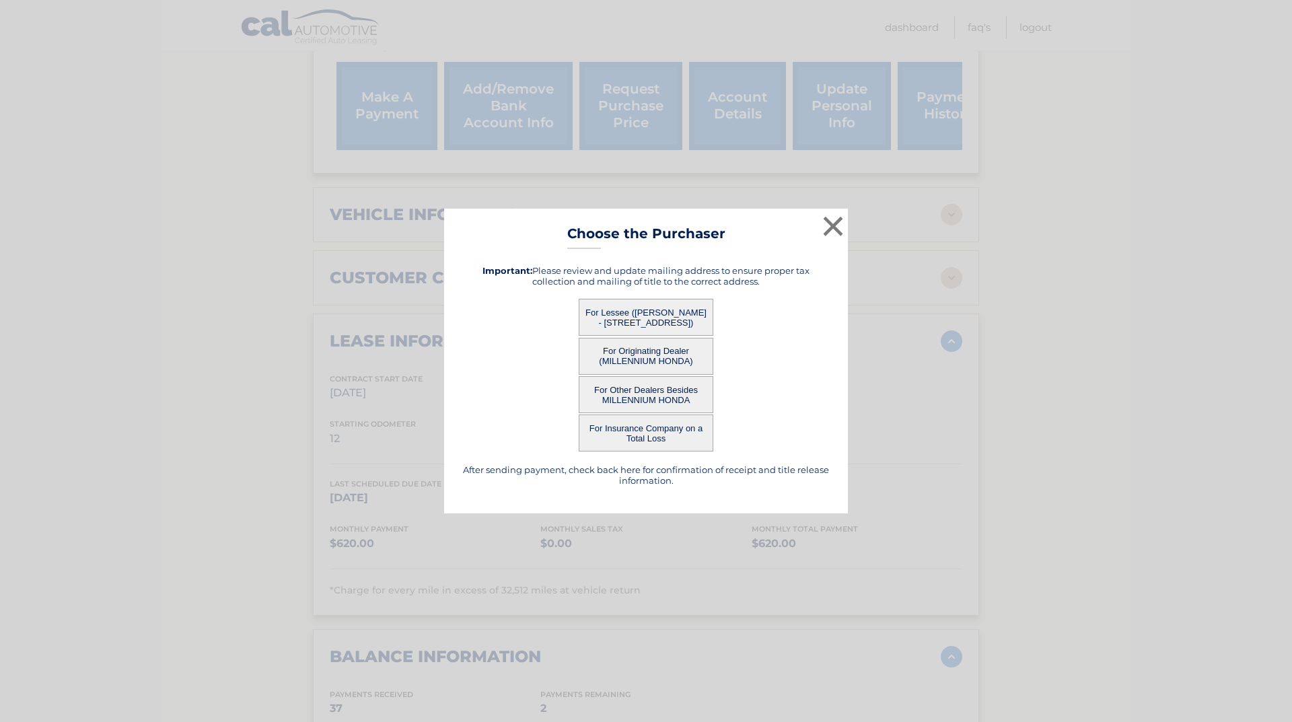
click at [653, 318] on button "For Lessee ([PERSON_NAME] - [STREET_ADDRESS])" at bounding box center [646, 317] width 135 height 37
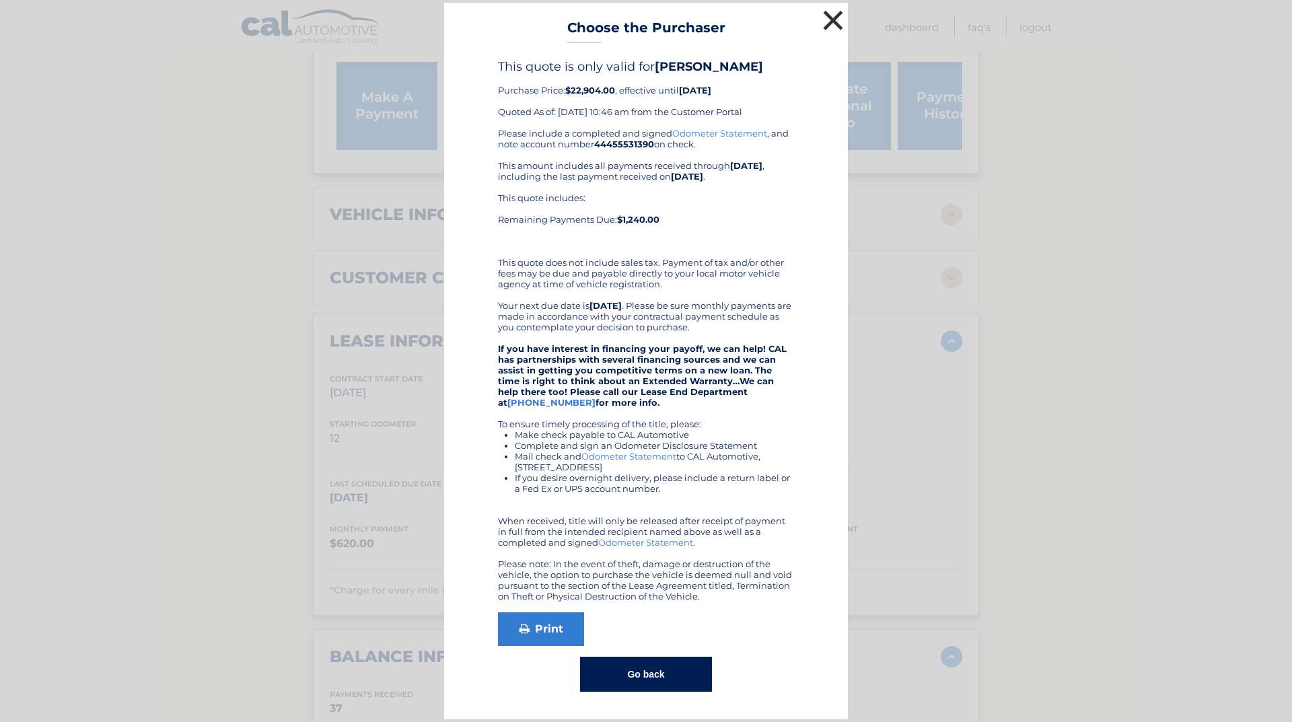
click at [830, 20] on button "×" at bounding box center [832, 20] width 27 height 27
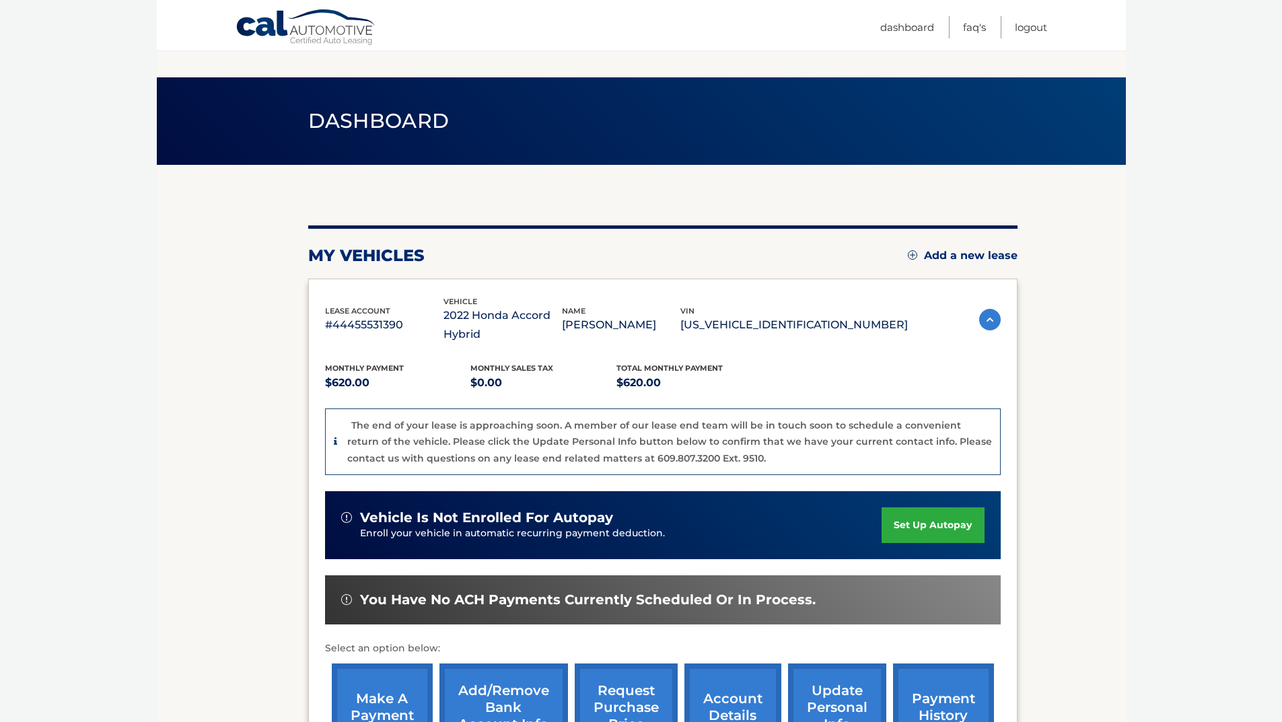
scroll to position [196, 0]
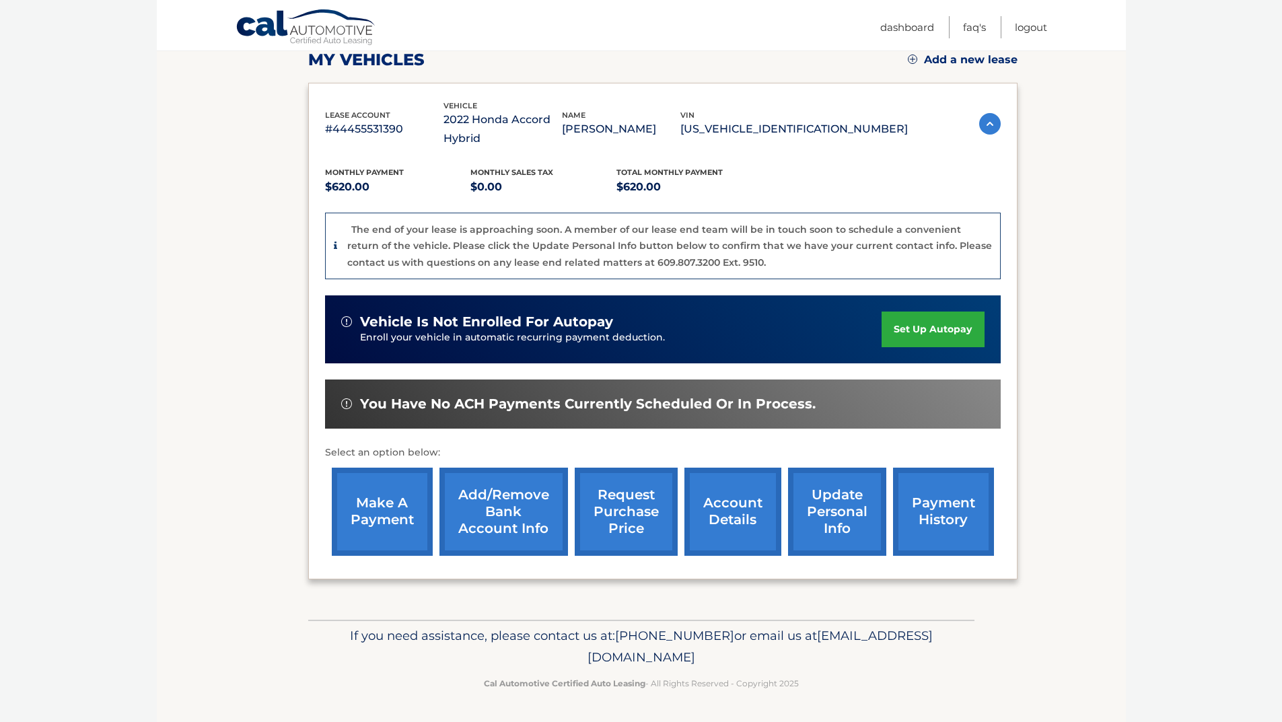
click at [646, 507] on link "request purchase price" at bounding box center [626, 512] width 103 height 88
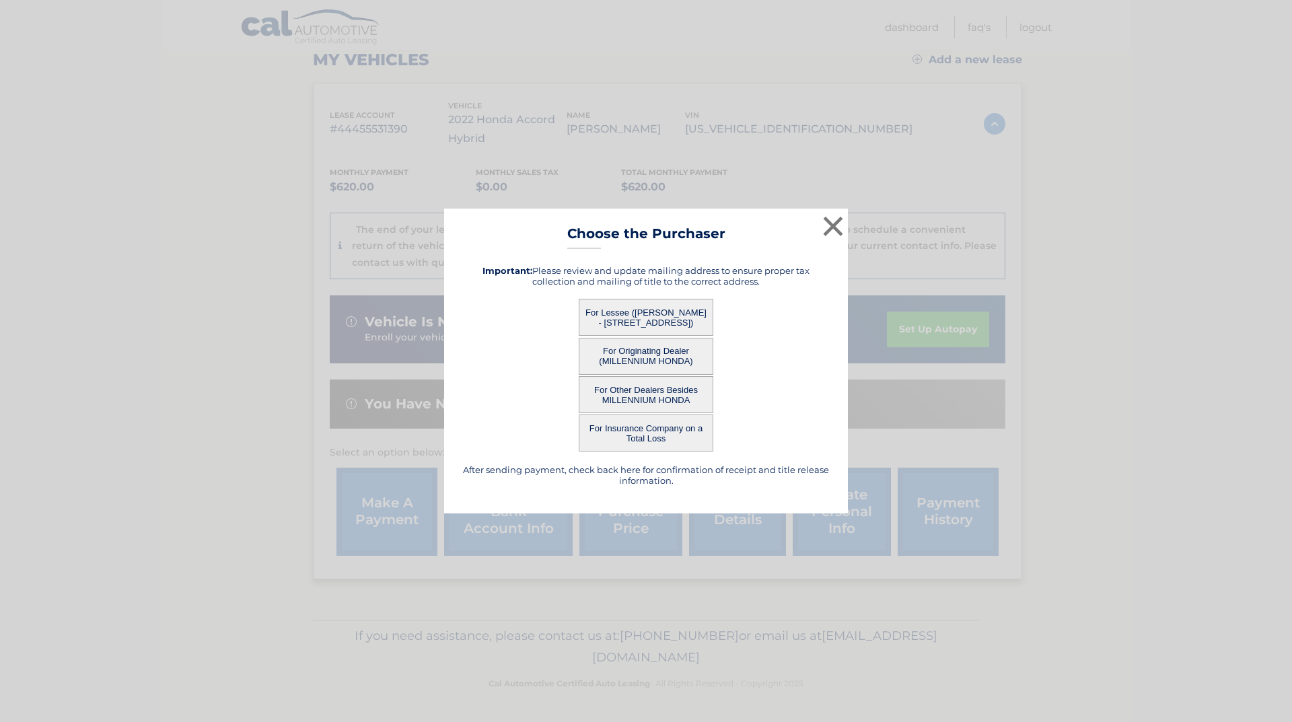
click at [625, 312] on button "For Lessee ([PERSON_NAME] - [STREET_ADDRESS])" at bounding box center [646, 317] width 135 height 37
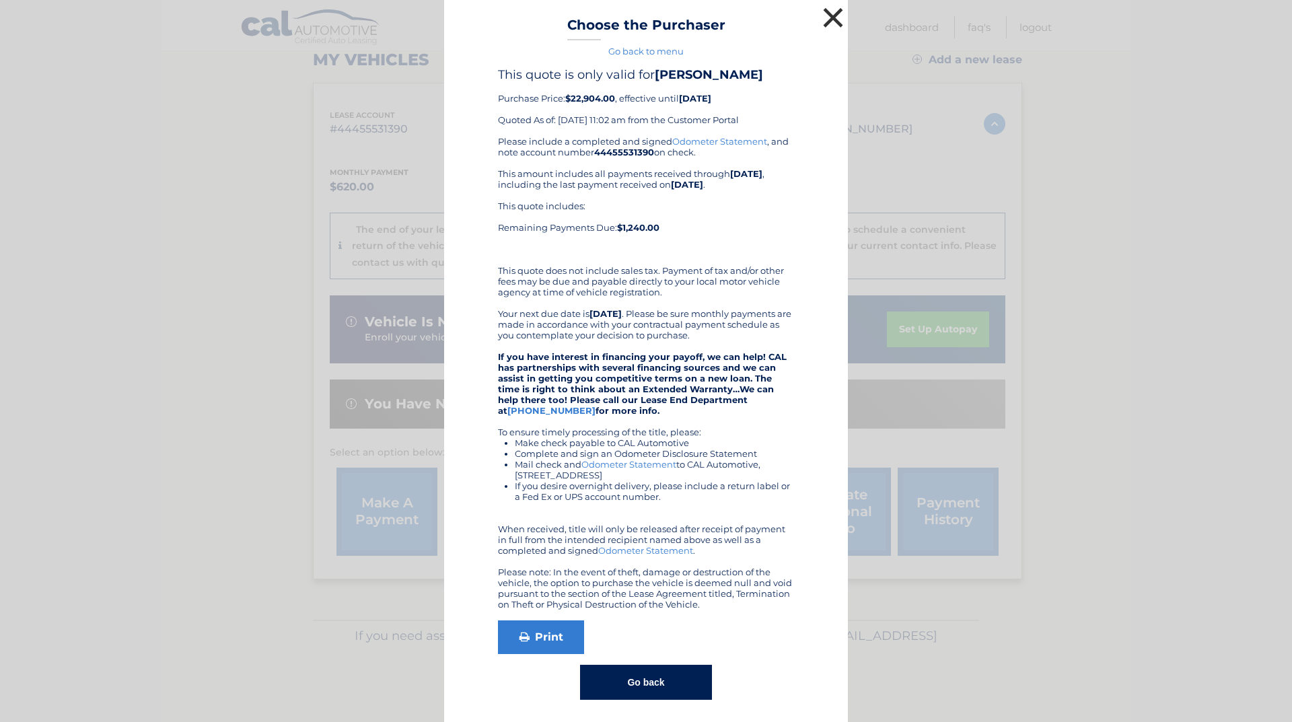
click at [823, 13] on button "×" at bounding box center [832, 17] width 27 height 27
